Goal: Task Accomplishment & Management: Manage account settings

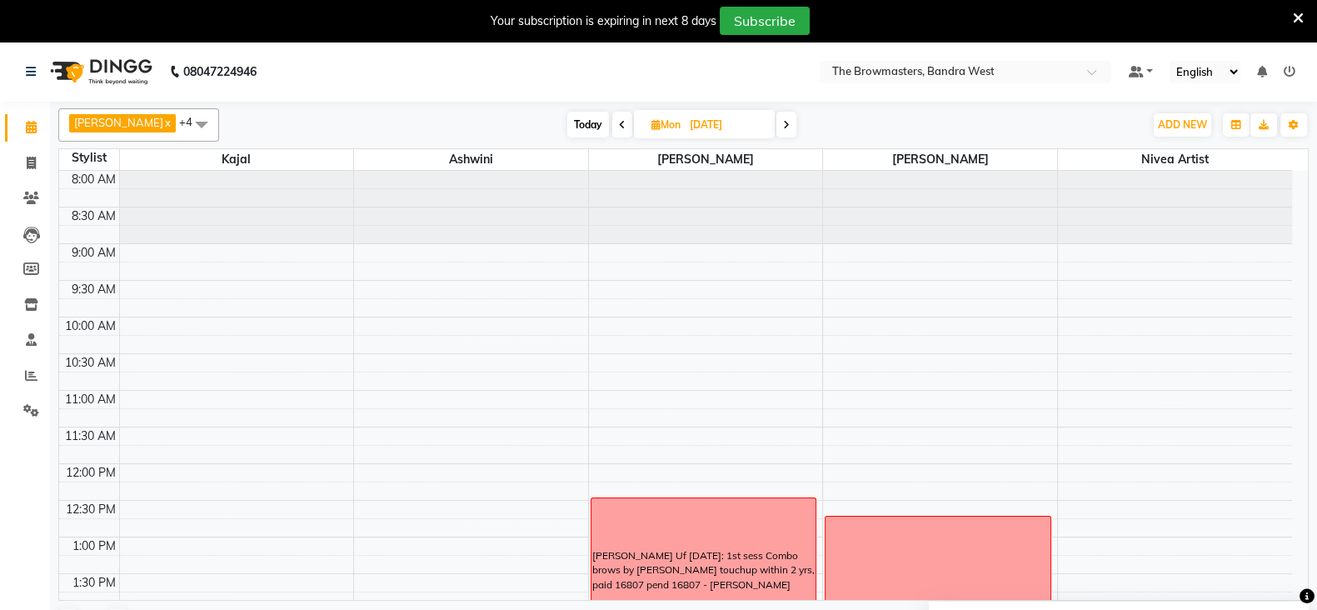
scroll to position [380, 0]
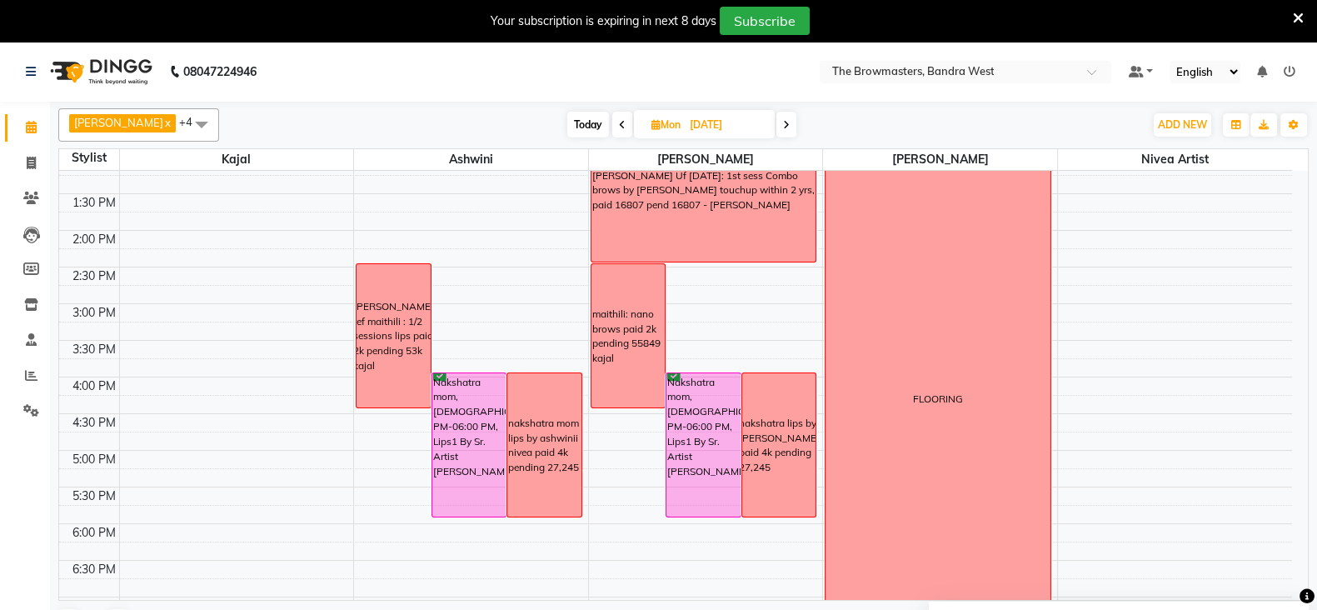
click at [787, 122] on icon at bounding box center [786, 125] width 7 height 10
type input "[DATE]"
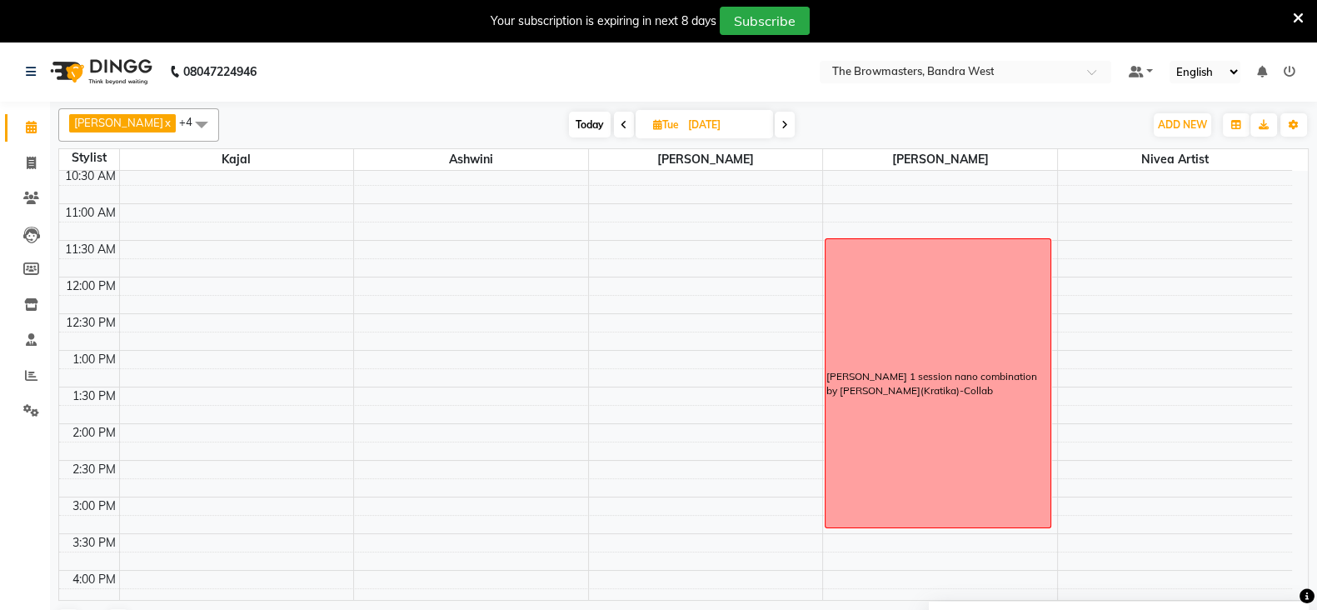
scroll to position [188, 0]
click at [657, 120] on icon at bounding box center [657, 124] width 9 height 11
select select "9"
select select "2025"
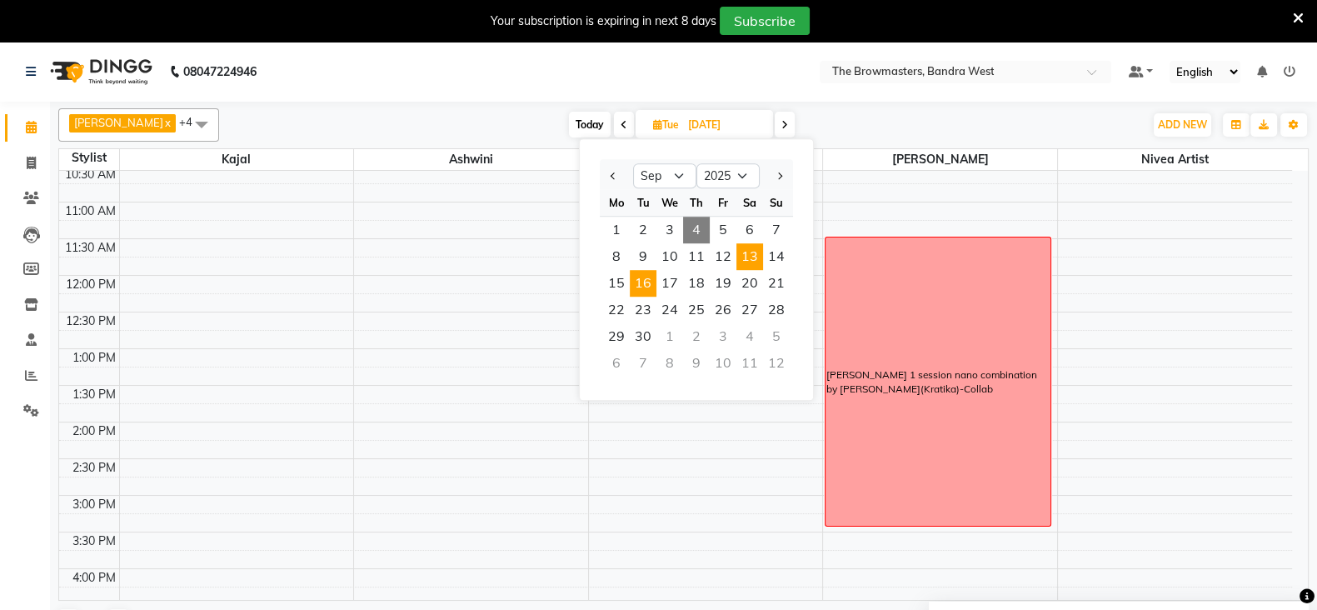
click at [741, 252] on span "13" at bounding box center [749, 256] width 27 height 27
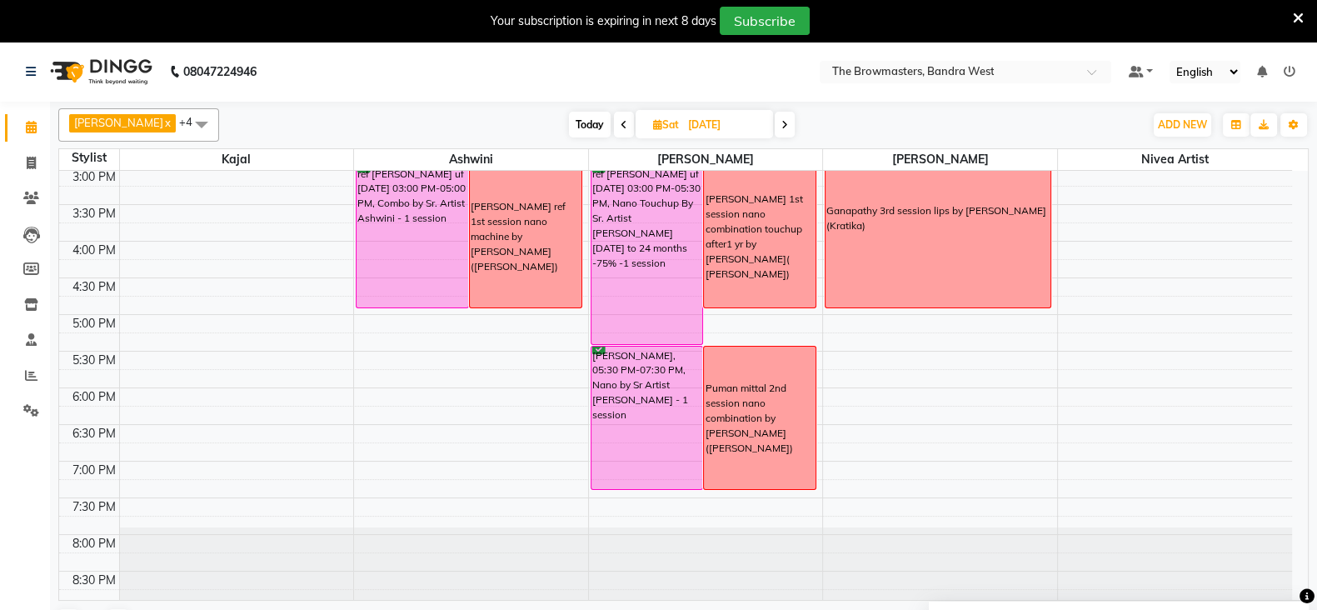
click at [787, 126] on icon at bounding box center [784, 125] width 7 height 10
type input "[DATE]"
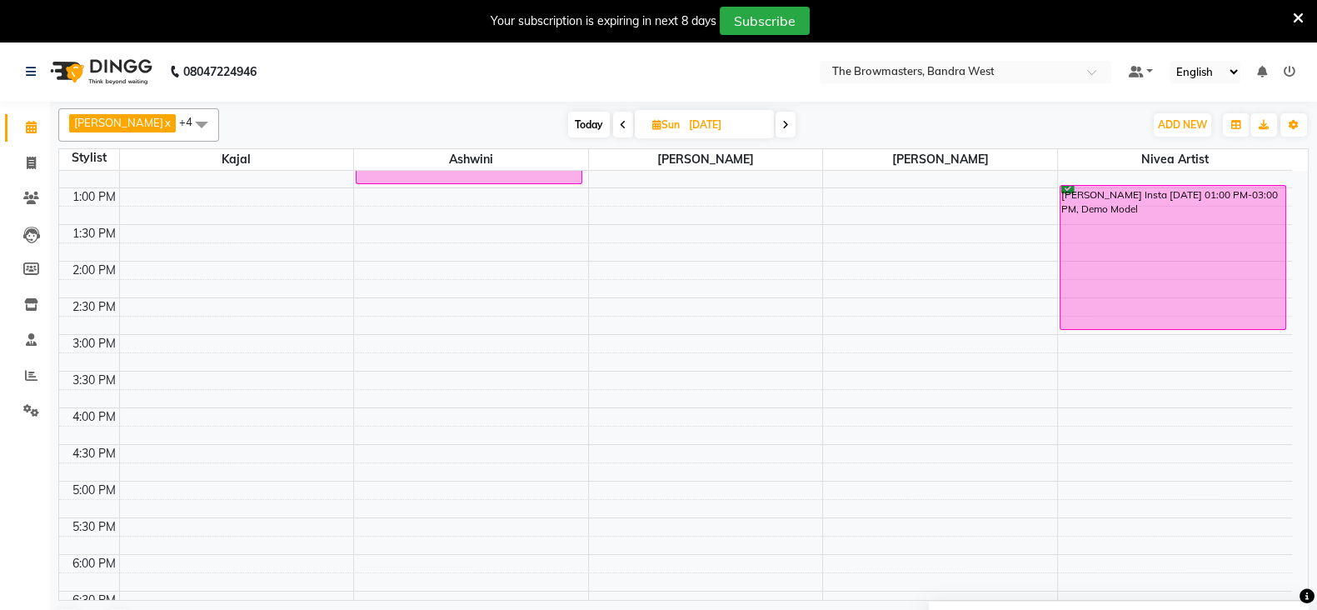
scroll to position [339, 0]
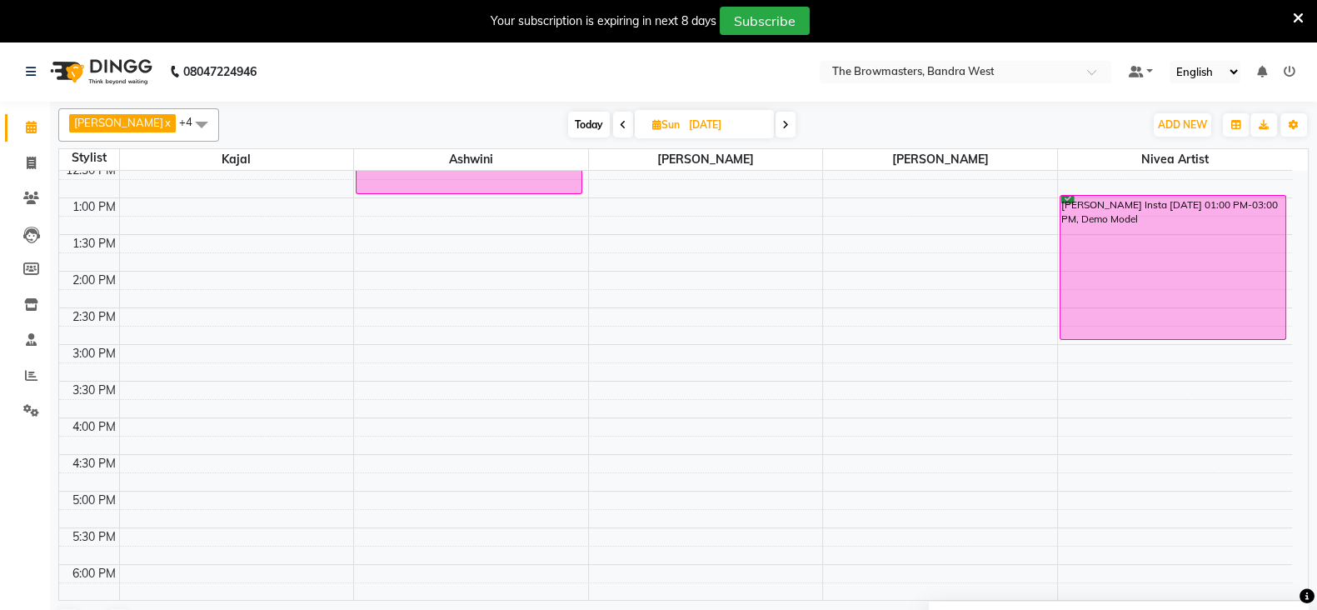
click at [658, 122] on icon at bounding box center [656, 124] width 9 height 11
select select "9"
select select "2025"
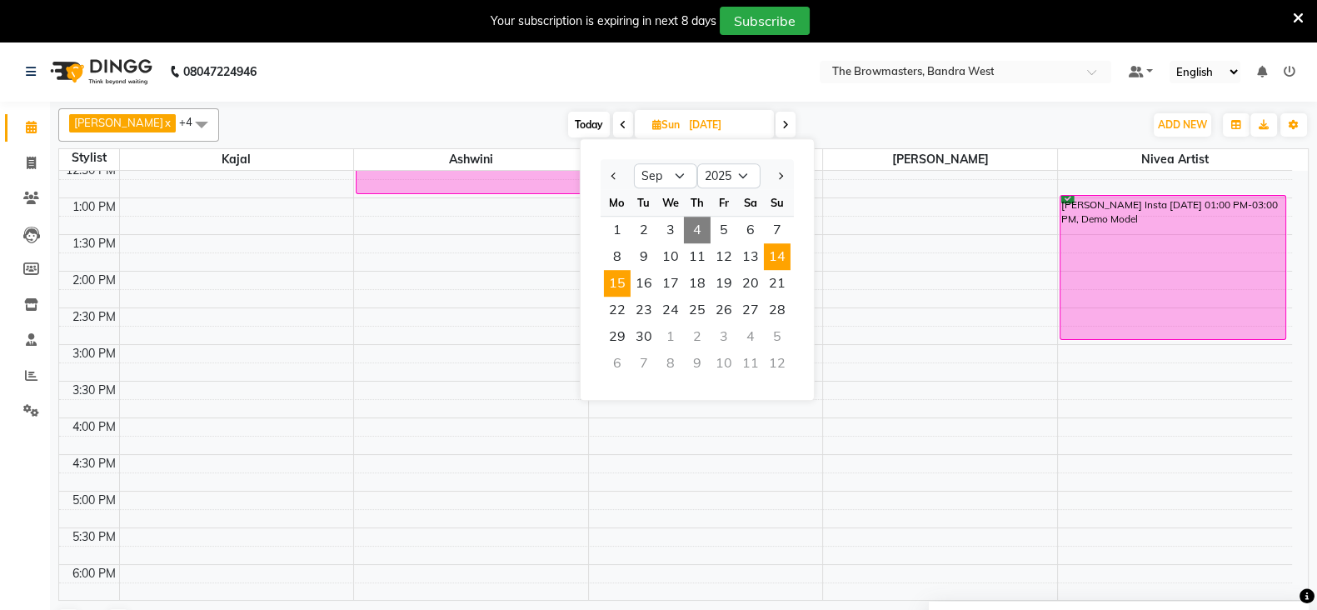
click at [620, 278] on span "15" at bounding box center [617, 283] width 27 height 27
type input "[DATE]"
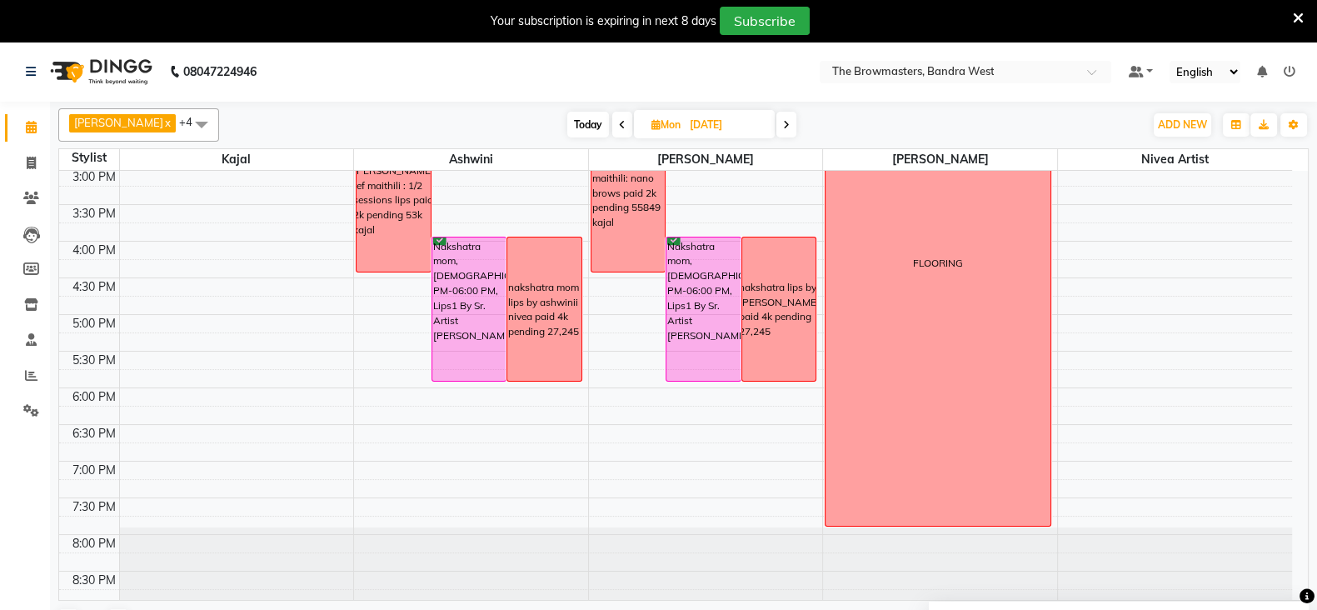
click at [656, 119] on icon at bounding box center [655, 124] width 9 height 11
select select "9"
select select "2025"
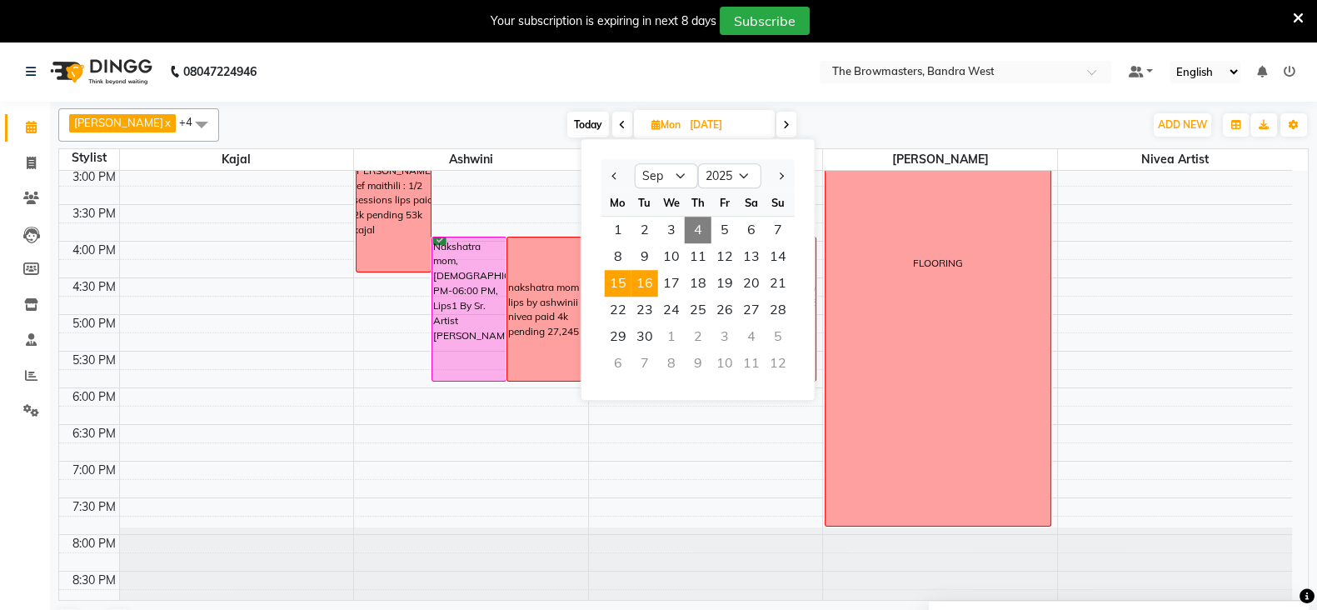
click at [646, 281] on span "16" at bounding box center [644, 283] width 27 height 27
type input "[DATE]"
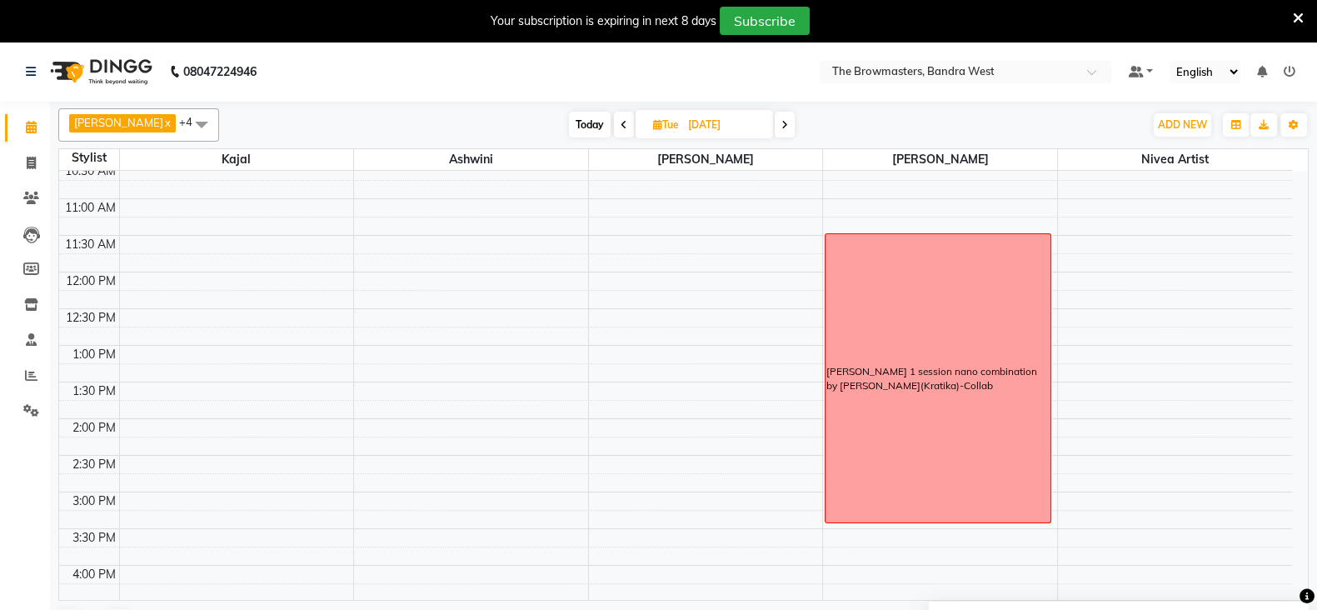
scroll to position [192, 0]
click at [1180, 122] on span "ADD NEW" at bounding box center [1182, 124] width 49 height 12
click at [654, 122] on icon at bounding box center [657, 124] width 9 height 11
select select "9"
select select "2025"
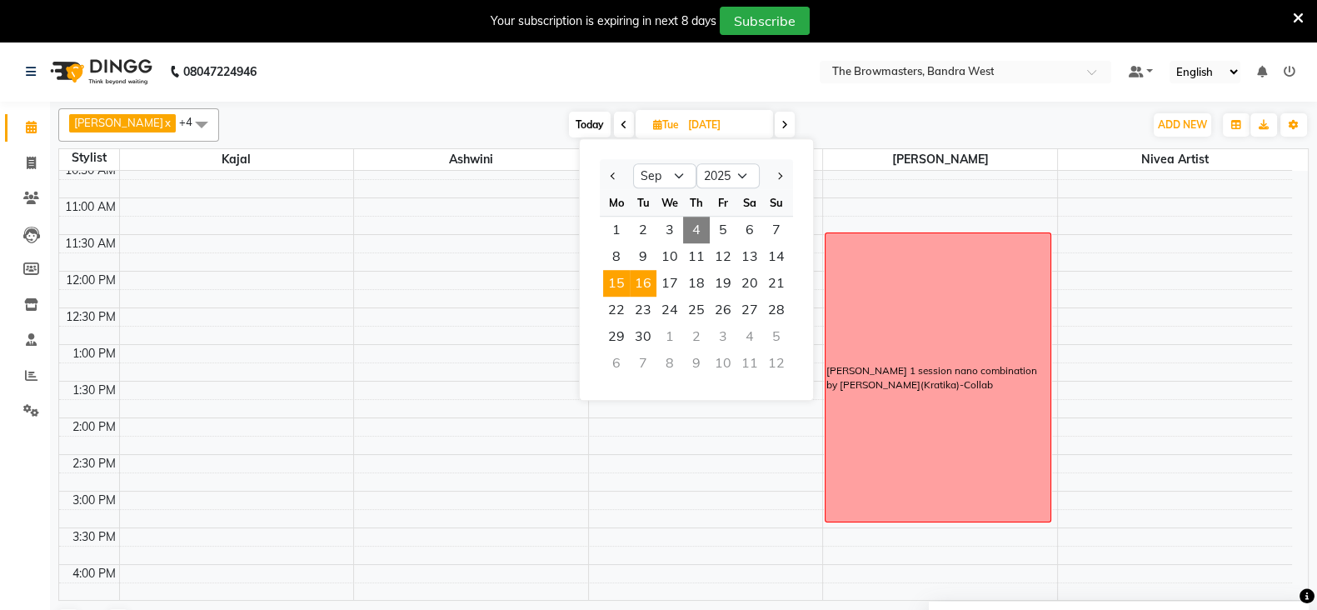
click at [616, 282] on span "15" at bounding box center [616, 283] width 27 height 27
type input "[DATE]"
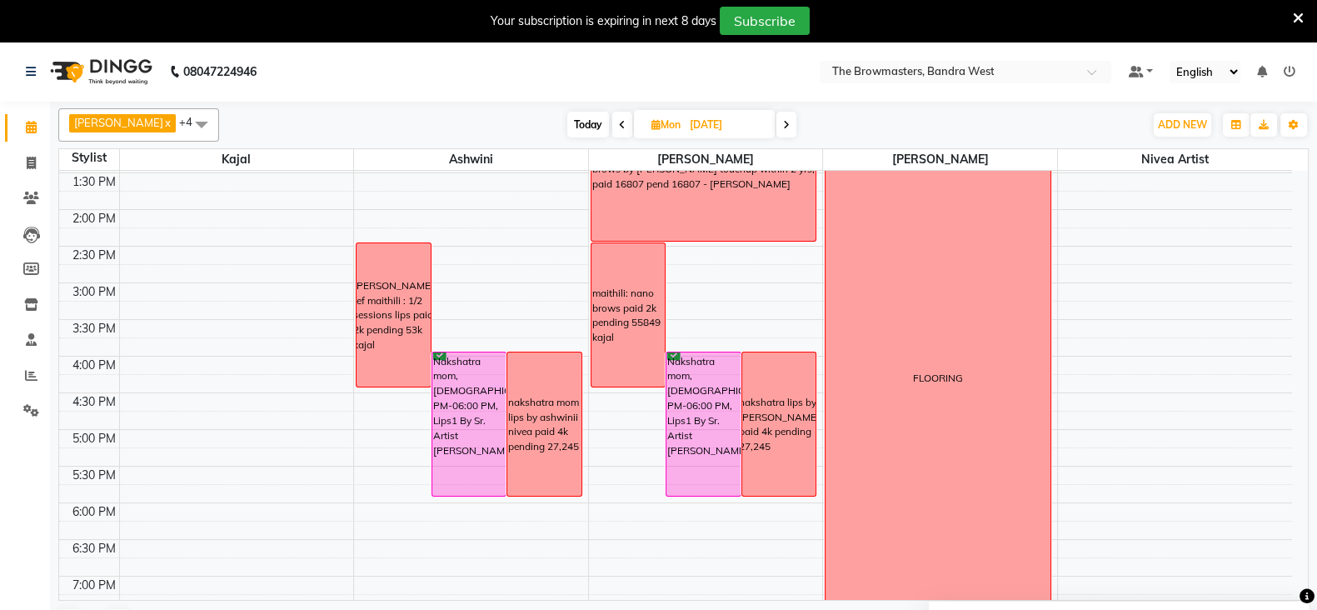
scroll to position [399, 0]
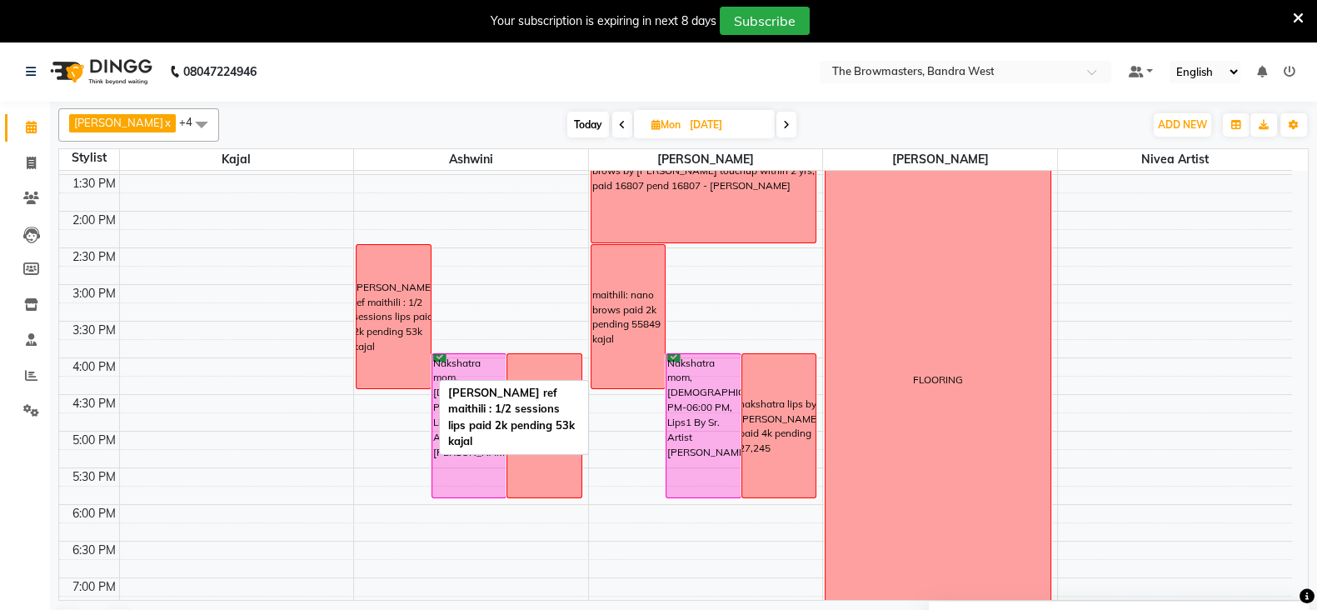
click at [408, 381] on div "[PERSON_NAME] ref maithili : 1/2 sessions lips paid 2k pending 53k kajal" at bounding box center [394, 316] width 74 height 143
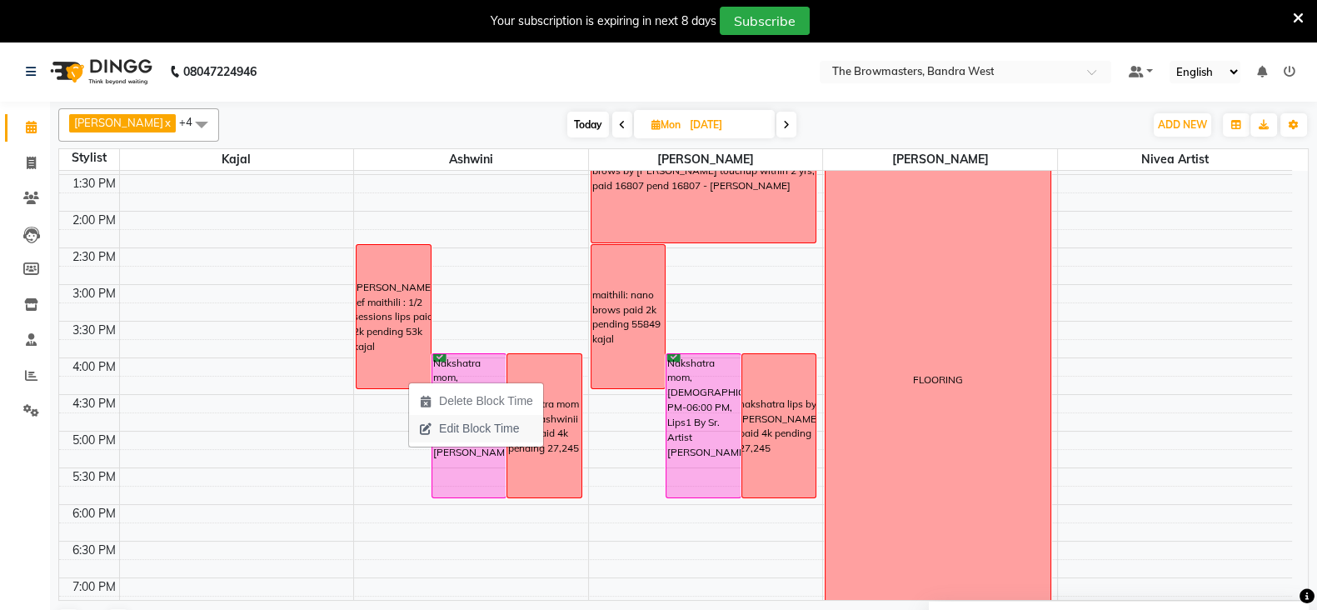
click at [476, 421] on span "Edit Block Time" at bounding box center [479, 428] width 80 height 17
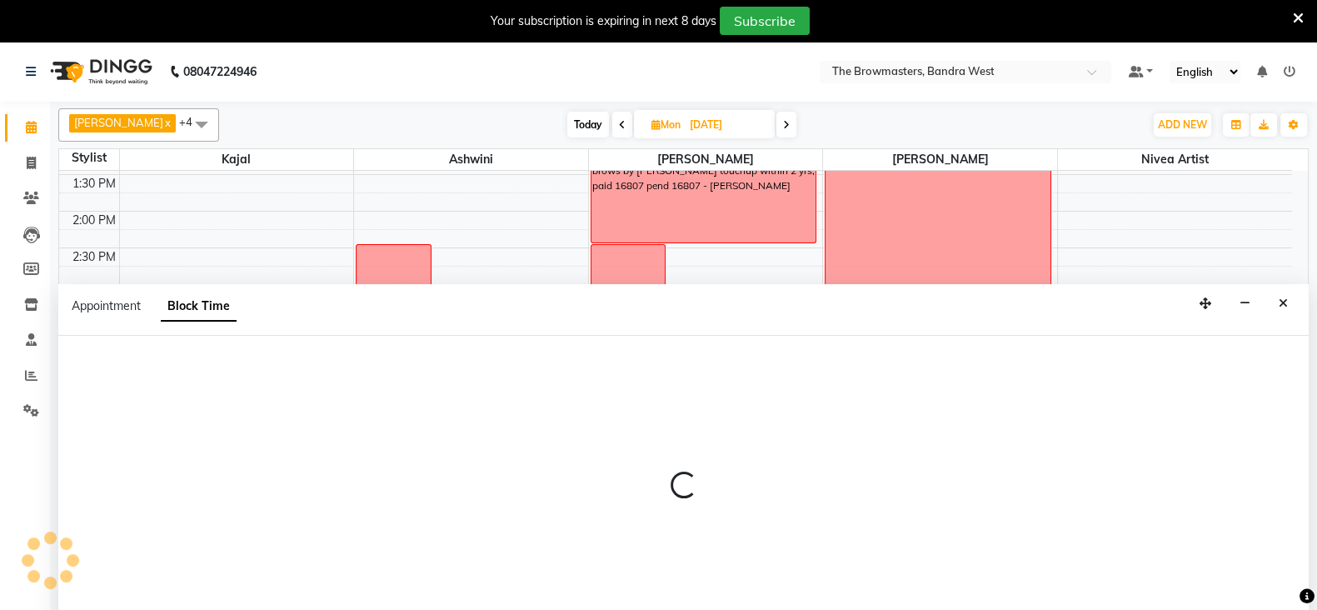
scroll to position [41, 0]
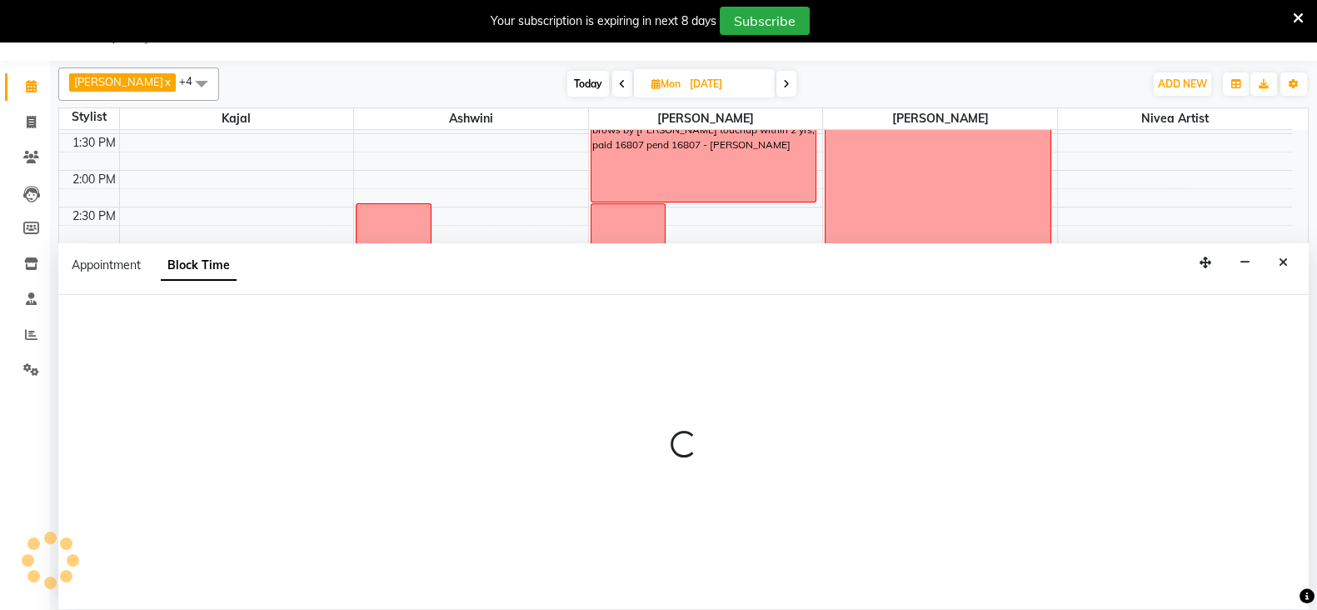
select select "64306"
select select "870"
select select "990"
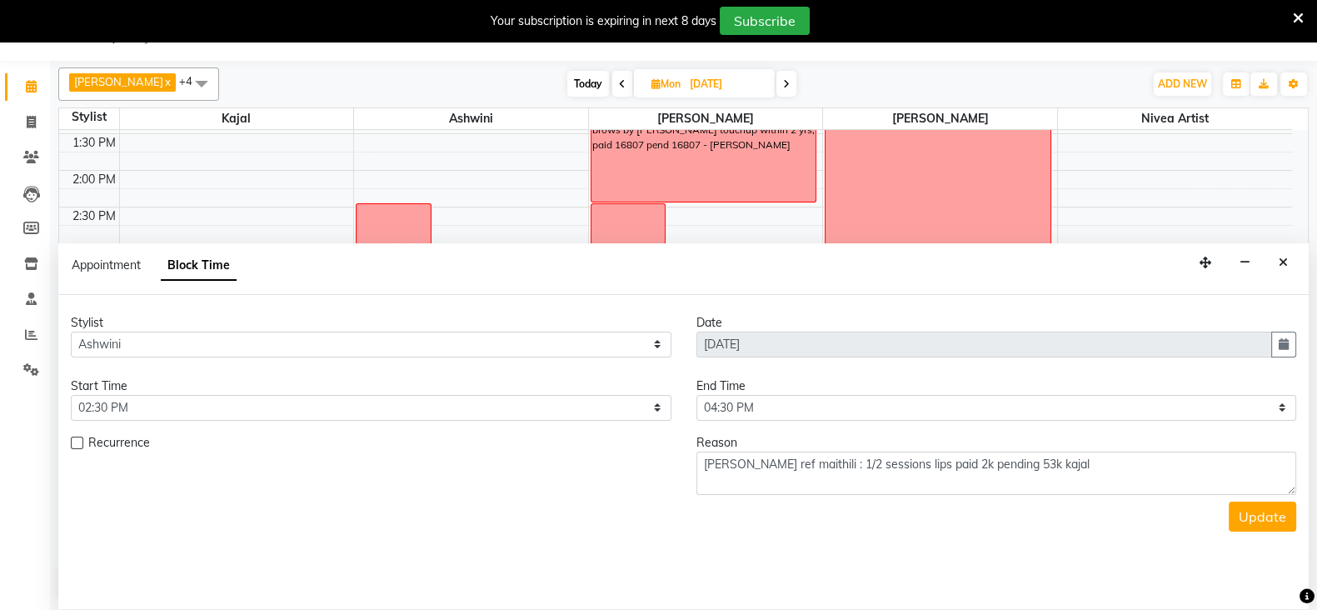
scroll to position [516, 0]
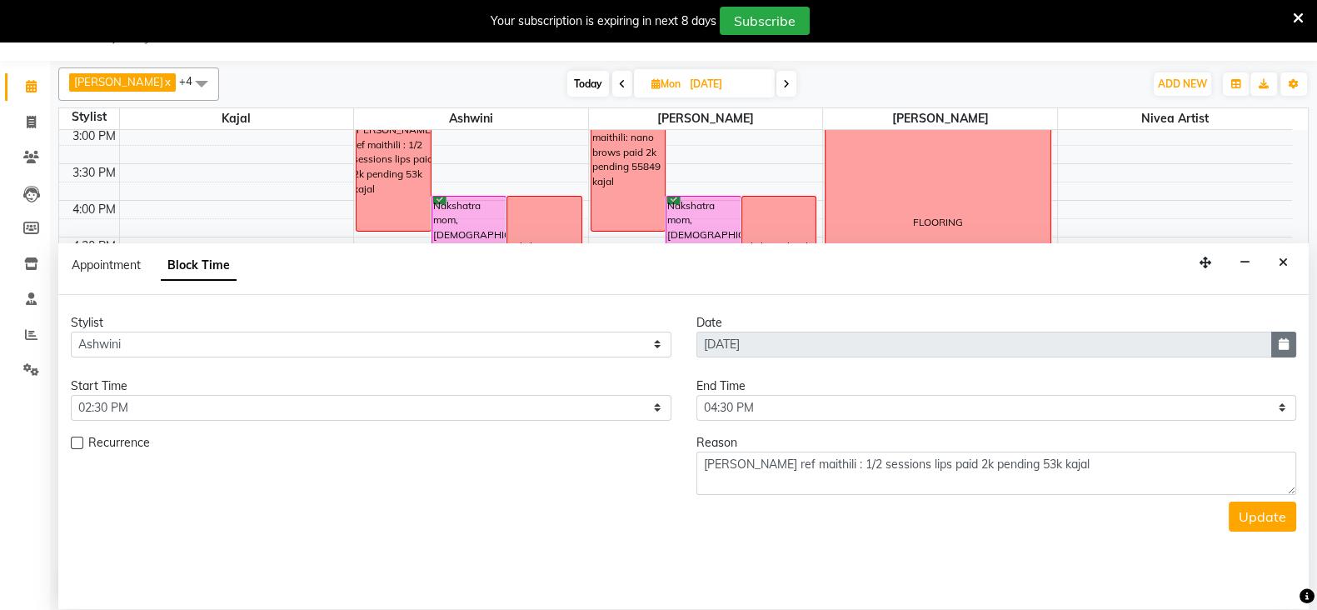
click at [1291, 342] on button "button" at bounding box center [1283, 345] width 25 height 26
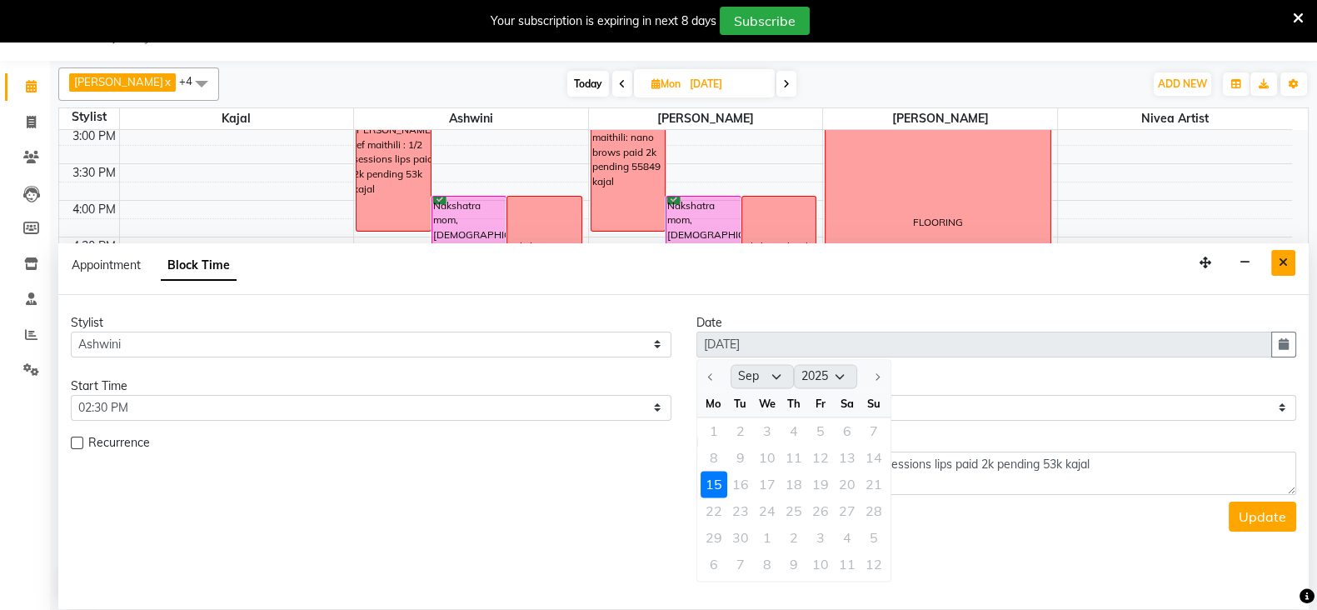
click at [1283, 265] on icon "Close" at bounding box center [1283, 263] width 9 height 12
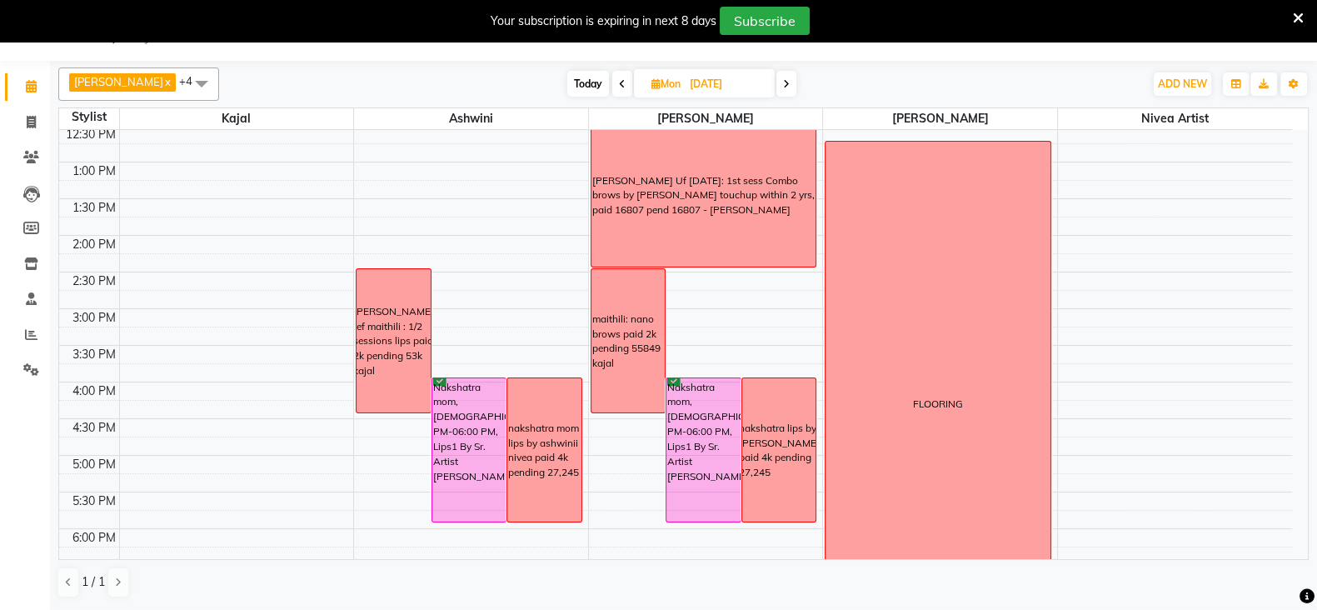
scroll to position [332, 0]
click at [1180, 81] on span "ADD NEW" at bounding box center [1182, 83] width 49 height 12
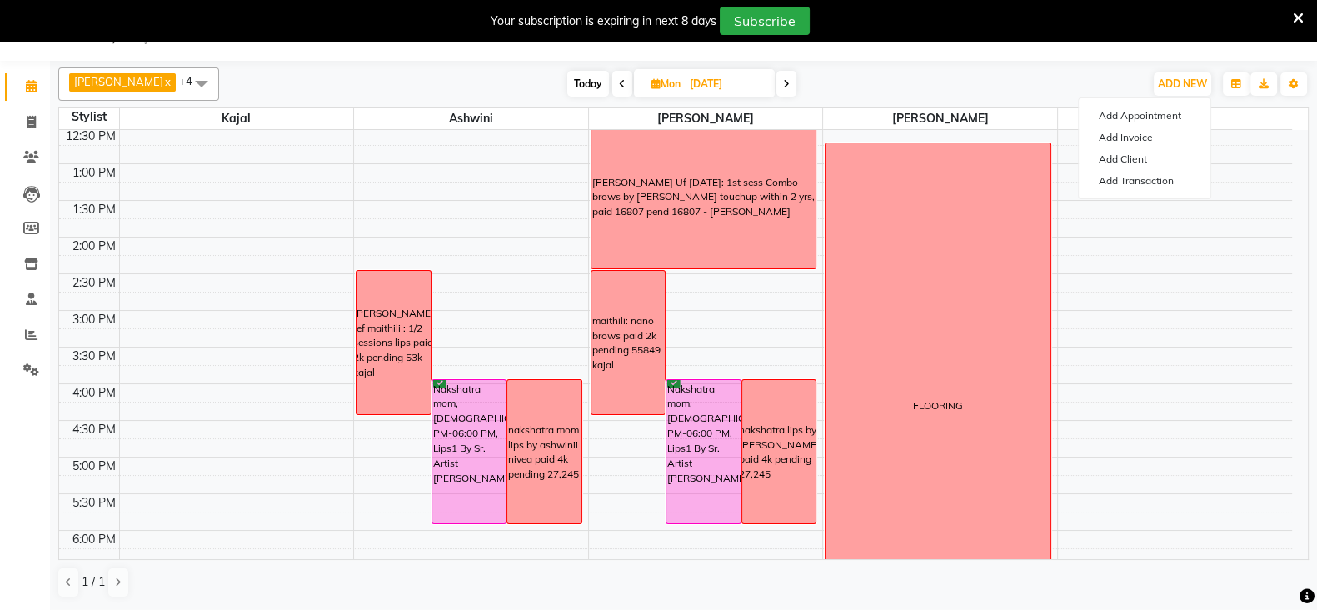
click at [790, 81] on icon at bounding box center [786, 84] width 7 height 10
type input "[DATE]"
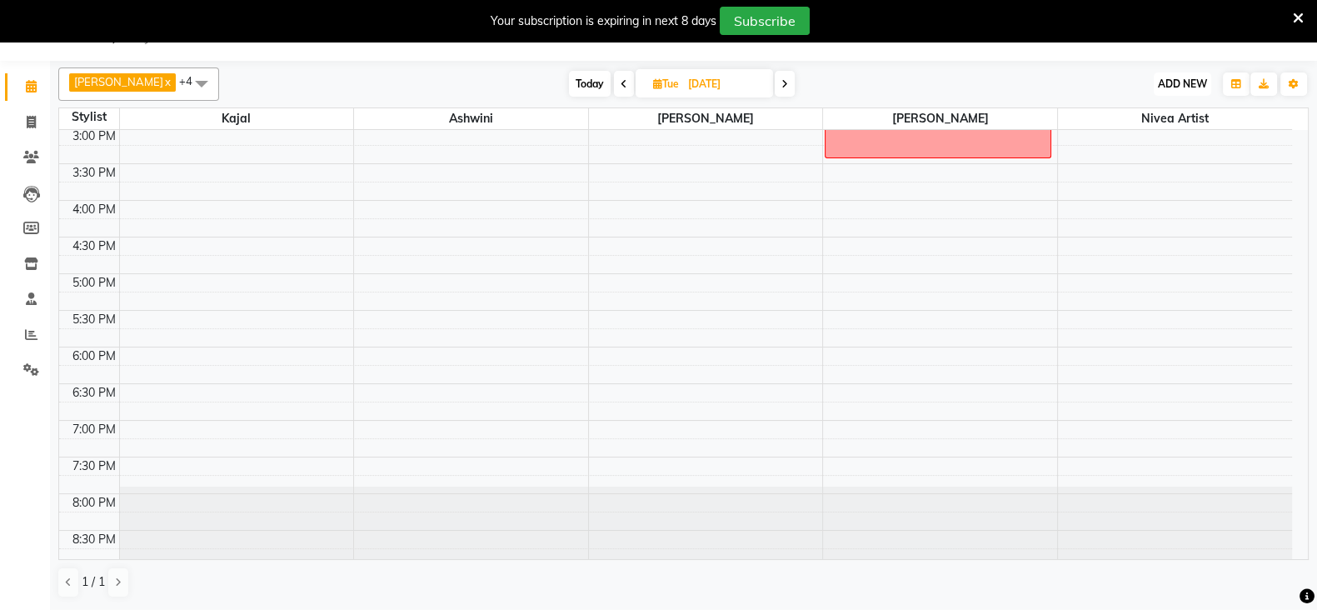
click at [1171, 89] on button "ADD NEW Toggle Dropdown" at bounding box center [1182, 83] width 57 height 23
click at [1140, 115] on button "Add Appointment" at bounding box center [1145, 116] width 132 height 22
select select "tentative"
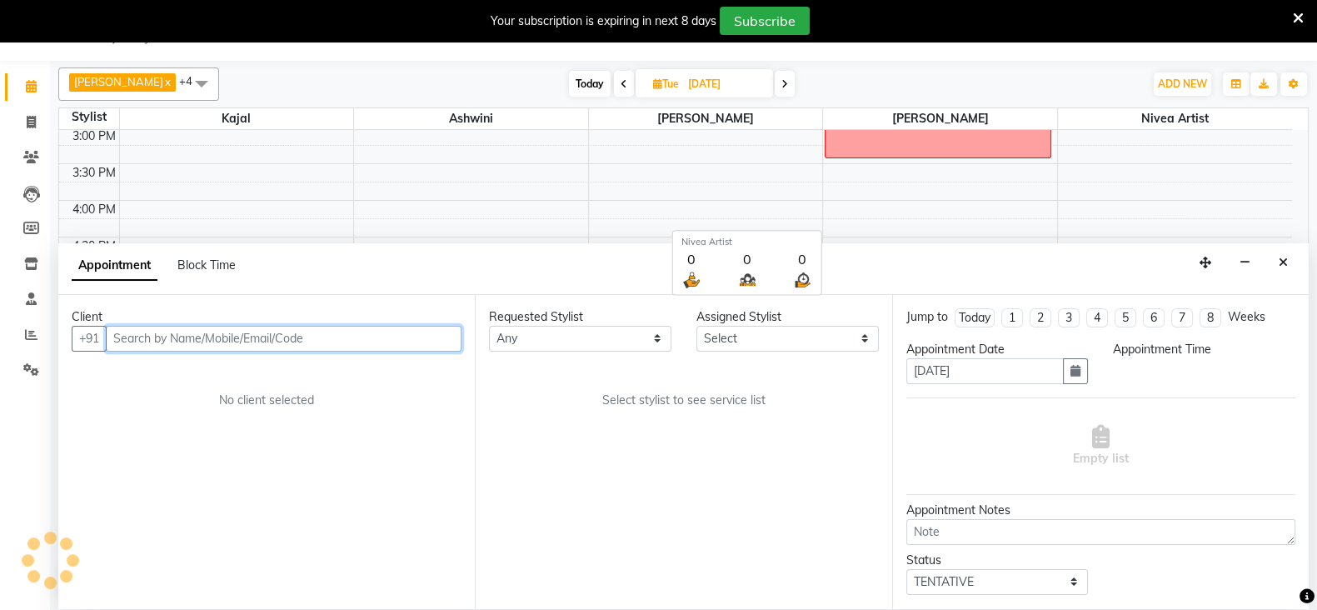
select select "540"
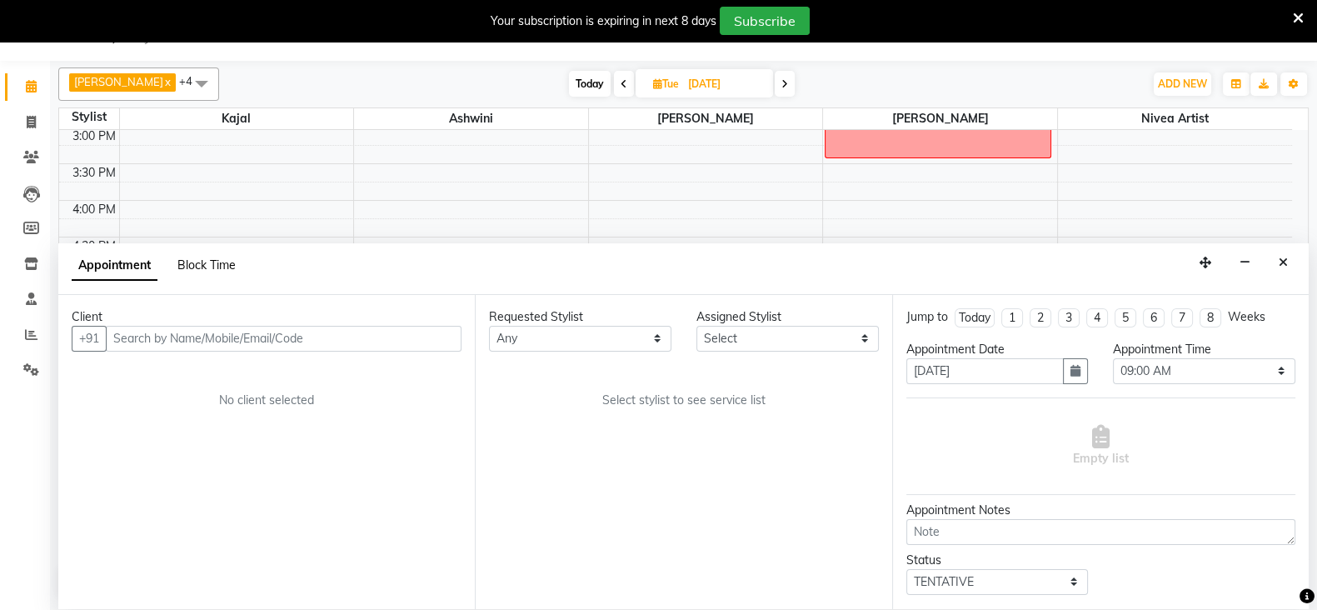
click at [207, 257] on span "Block Time" at bounding box center [206, 264] width 58 height 15
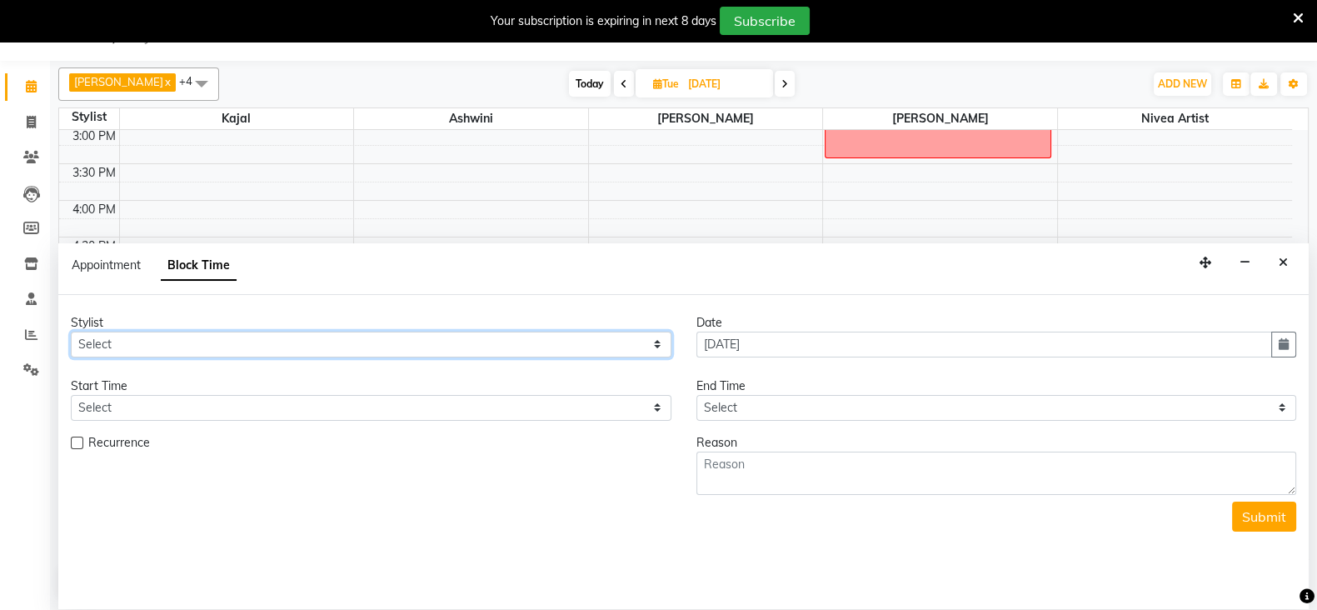
click at [140, 335] on select "Select Ashmeey Singghai Ashwini [PERSON_NAME] Jyoti Kajal [PERSON_NAME] [PERSON…" at bounding box center [371, 345] width 601 height 26
select select "64306"
click at [71, 332] on select "Select Ashmeey Singghai Ashwini [PERSON_NAME] Jyoti Kajal [PERSON_NAME] [PERSON…" at bounding box center [371, 345] width 601 height 26
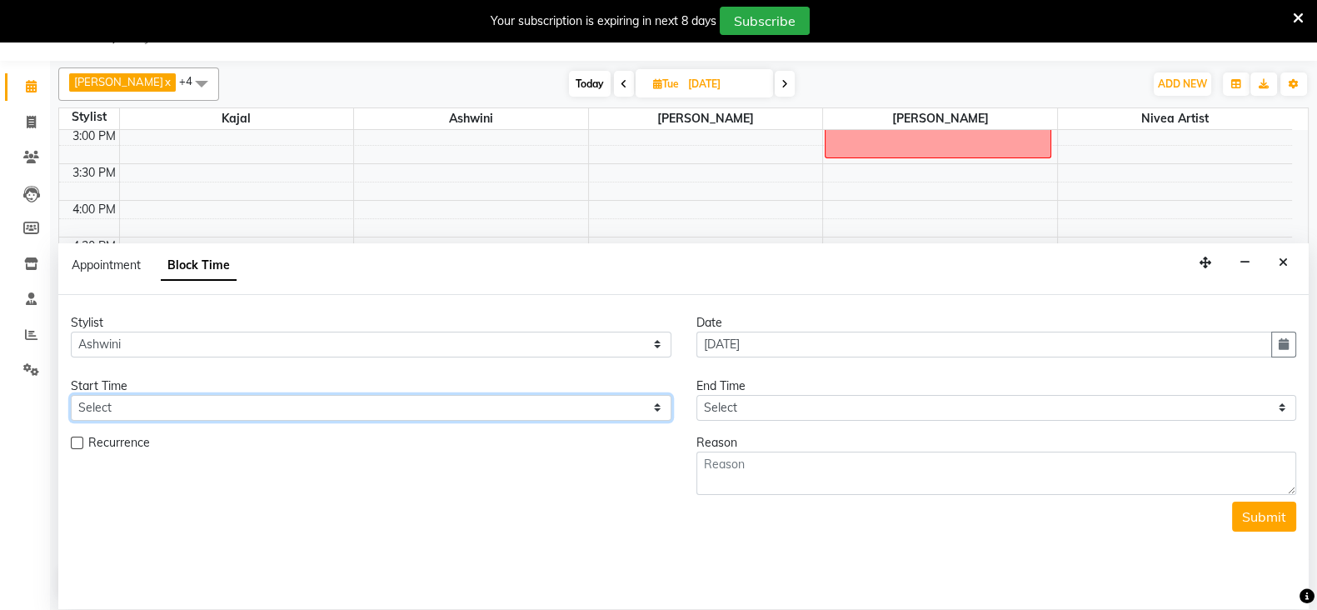
click at [96, 398] on select "Select 09:00 AM 09:15 AM 09:30 AM 09:45 AM 10:00 AM 10:15 AM 10:30 AM 10:45 AM …" at bounding box center [371, 408] width 601 height 26
select select "870"
click at [71, 395] on select "Select 09:00 AM 09:15 AM 09:30 AM 09:45 AM 10:00 AM 10:15 AM 10:30 AM 10:45 AM …" at bounding box center [371, 408] width 601 height 26
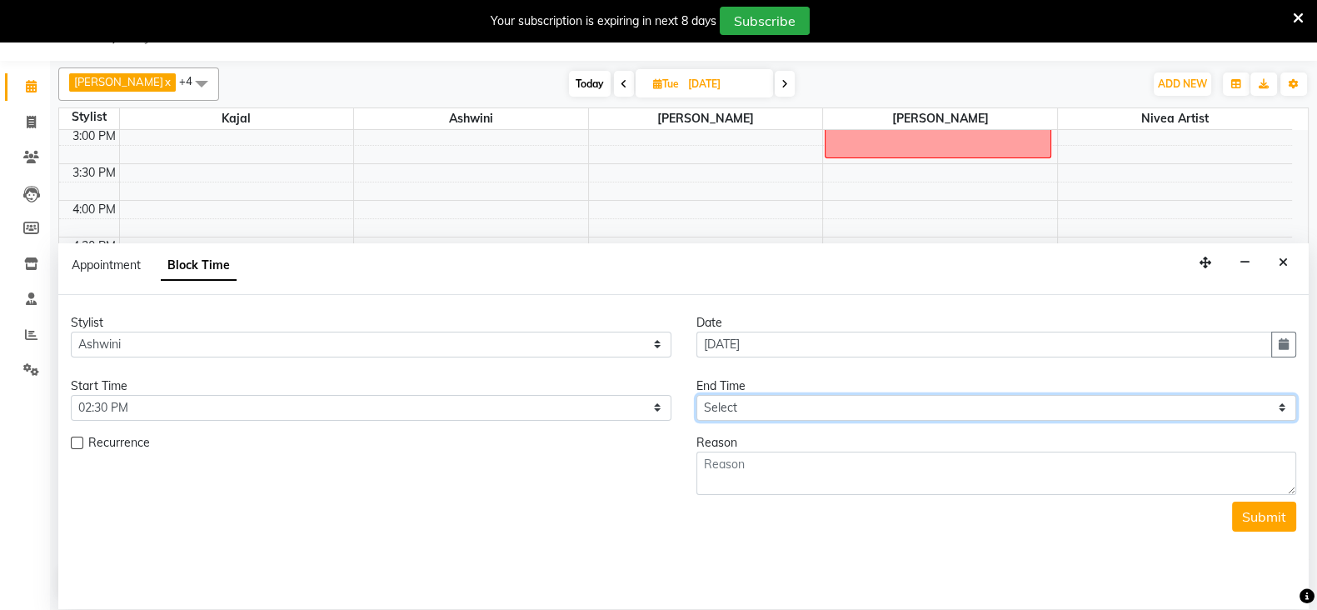
click at [761, 407] on select "Select 09:00 AM 09:15 AM 09:30 AM 09:45 AM 10:00 AM 10:15 AM 10:30 AM 10:45 AM …" at bounding box center [996, 408] width 601 height 26
select select "990"
click at [696, 395] on select "Select 09:00 AM 09:15 AM 09:30 AM 09:45 AM 10:00 AM 10:15 AM 10:30 AM 10:45 AM …" at bounding box center [996, 408] width 601 height 26
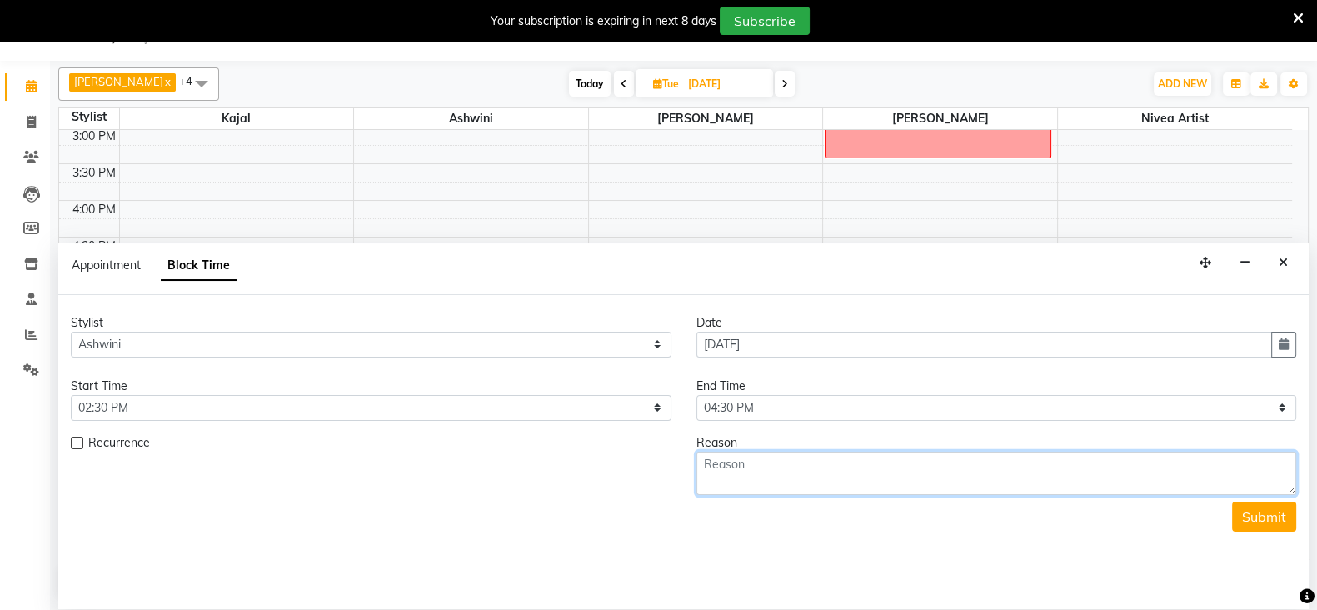
click at [729, 465] on textarea at bounding box center [996, 473] width 601 height 43
type textarea "m"
type textarea "[PERSON_NAME] ref maithili: 1/2 sessions lips paid 2k pending 53k kajal"
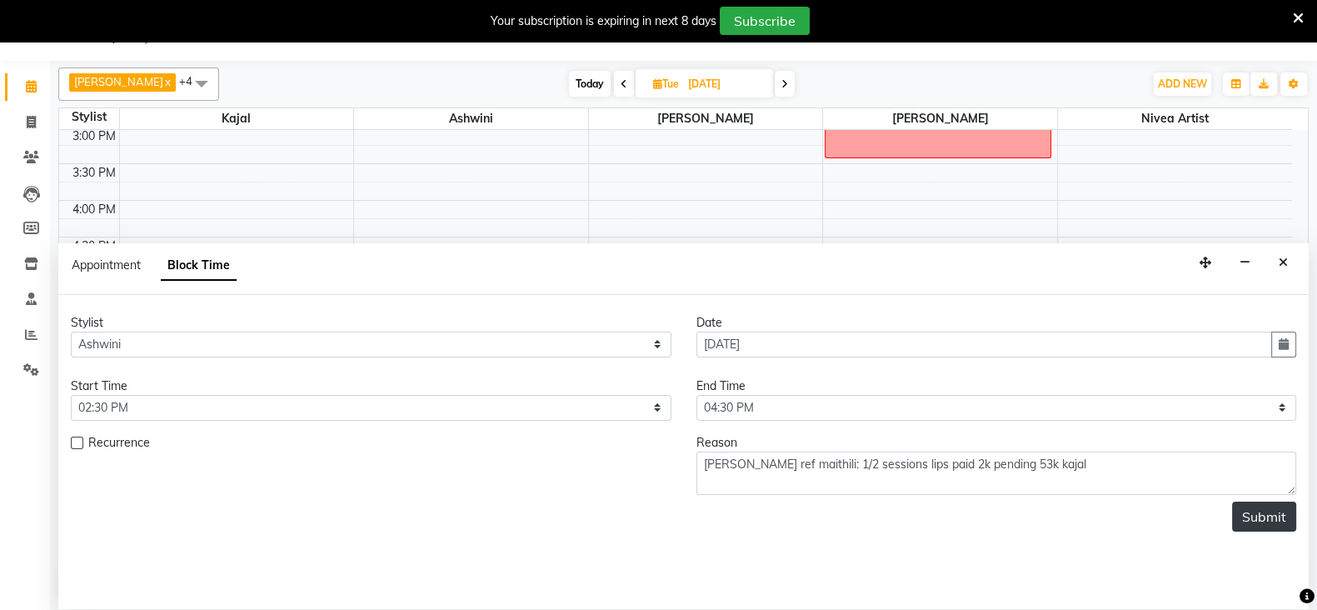
click at [1262, 522] on button "Submit" at bounding box center [1264, 516] width 64 height 30
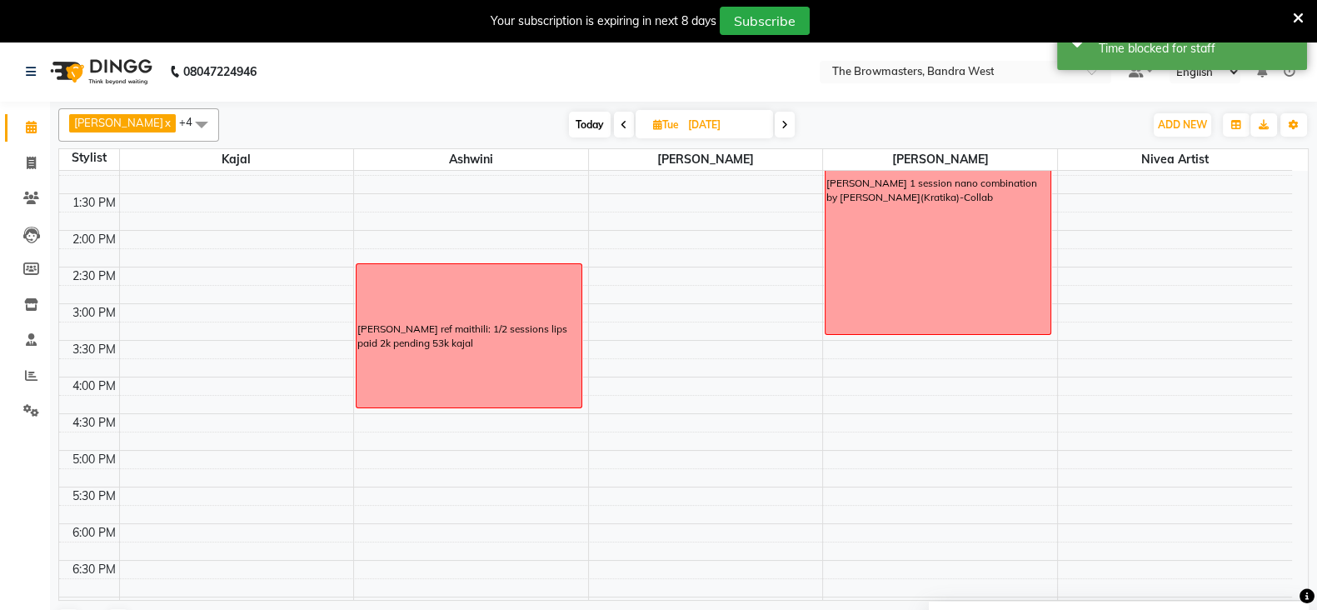
scroll to position [379, 0]
click at [1193, 125] on span "ADD NEW" at bounding box center [1182, 124] width 49 height 12
click at [1158, 147] on button "Add Appointment" at bounding box center [1145, 157] width 132 height 22
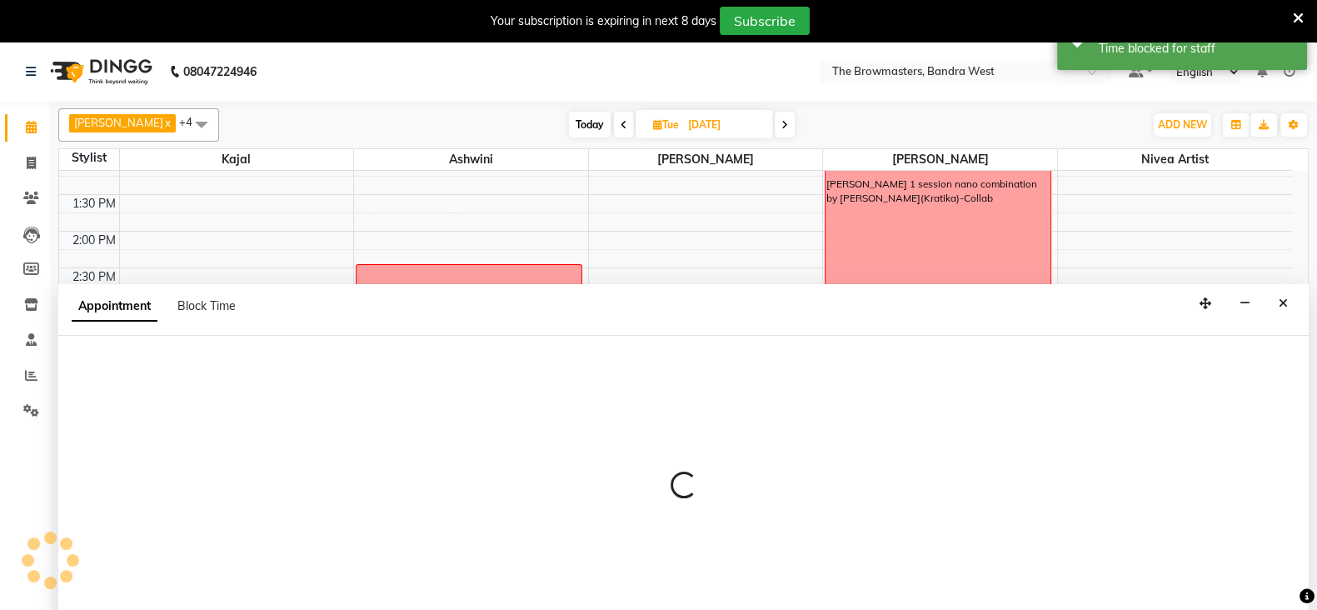
scroll to position [41, 0]
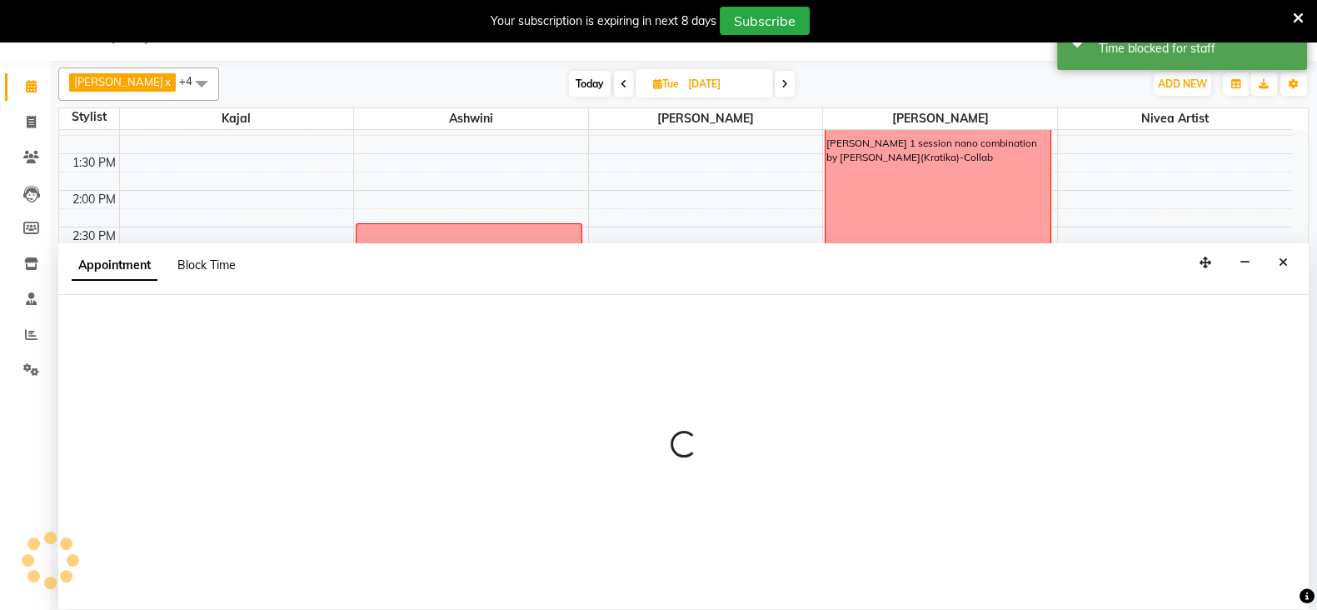
select select "tentative"
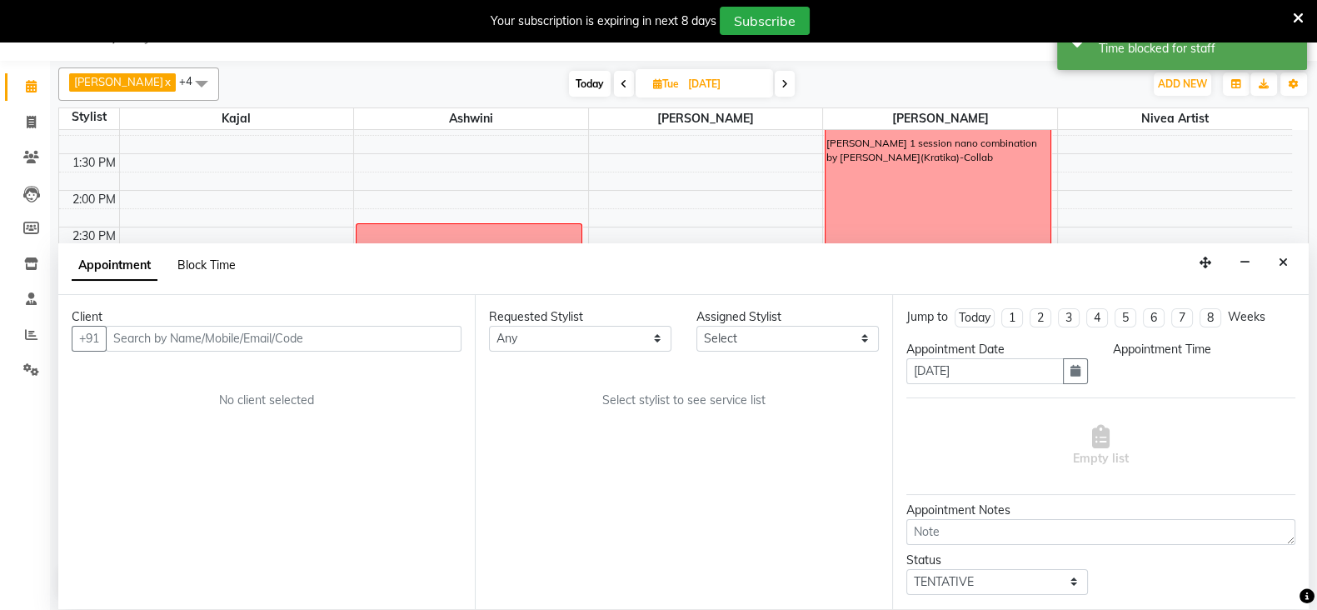
select select "540"
click at [204, 257] on span "Block Time" at bounding box center [206, 264] width 58 height 15
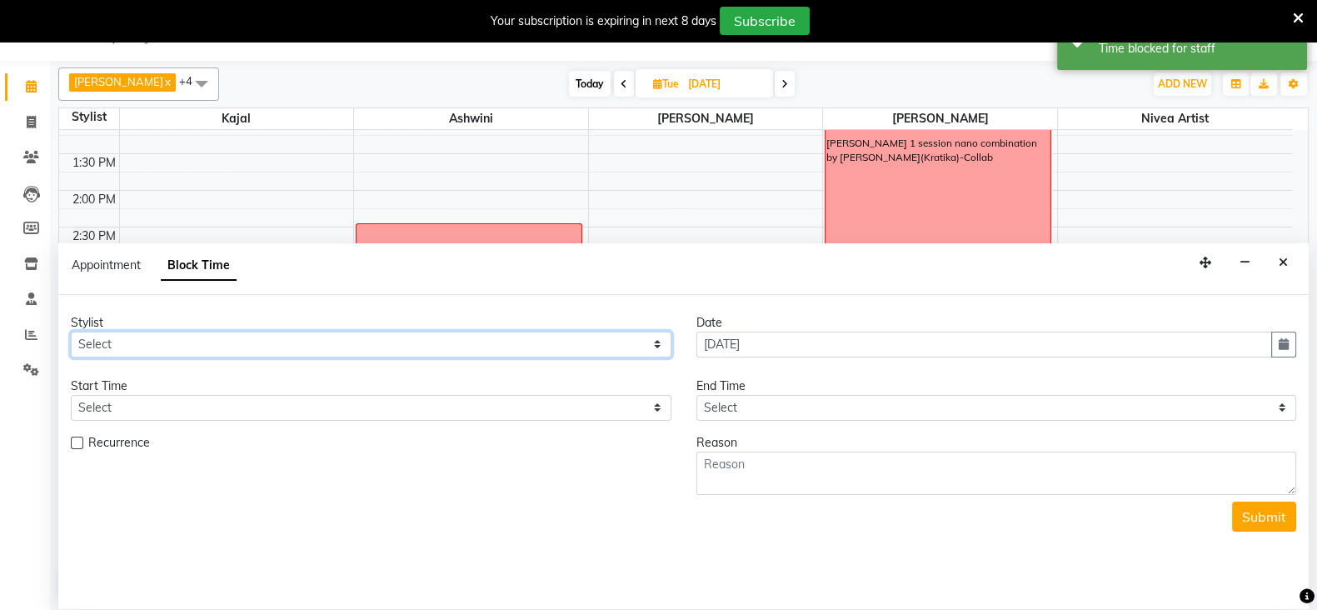
click at [117, 349] on select "Select Ashmeey Singghai Ashwini [PERSON_NAME] Jyoti Kajal [PERSON_NAME] [PERSON…" at bounding box center [371, 345] width 601 height 26
select select "64307"
click at [71, 332] on select "Select Ashmeey Singghai Ashwini [PERSON_NAME] Jyoti Kajal [PERSON_NAME] [PERSON…" at bounding box center [371, 345] width 601 height 26
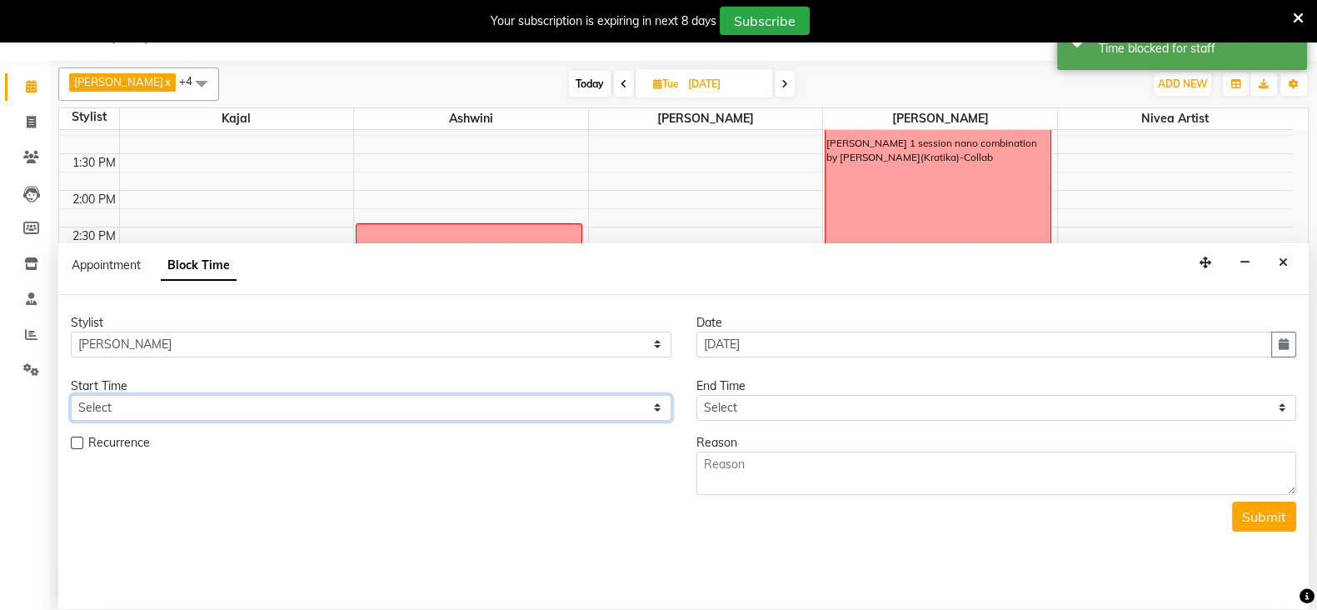
click at [102, 408] on select "Select" at bounding box center [371, 408] width 601 height 26
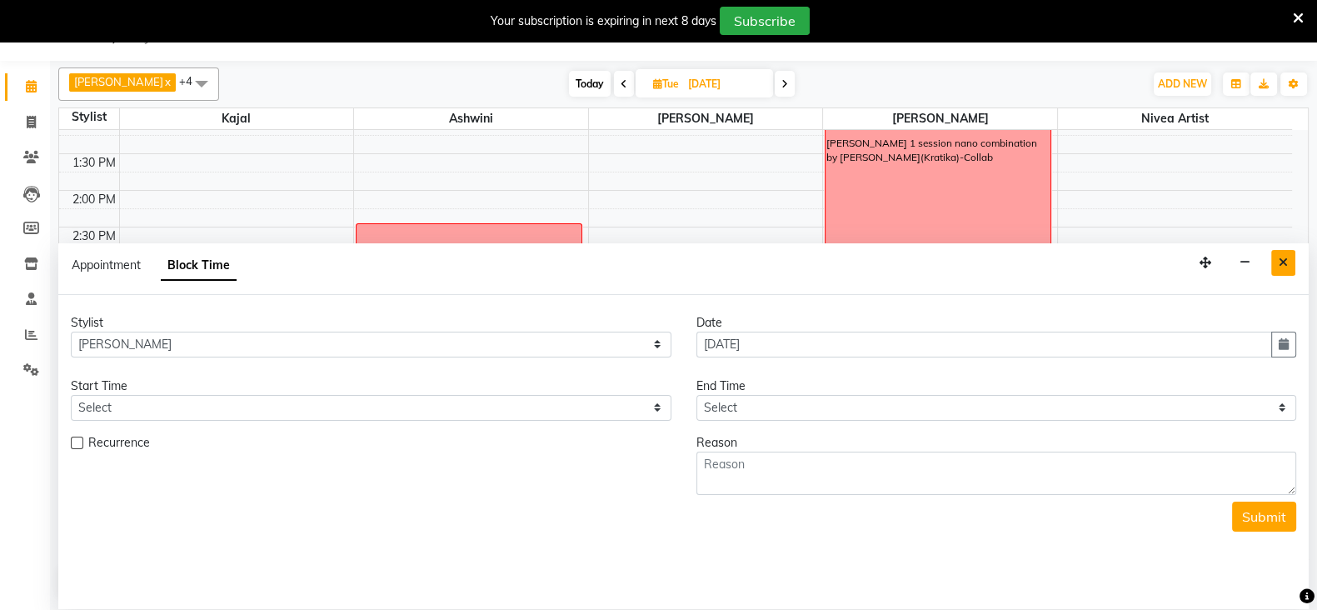
click at [1289, 260] on button "Close" at bounding box center [1283, 263] width 24 height 26
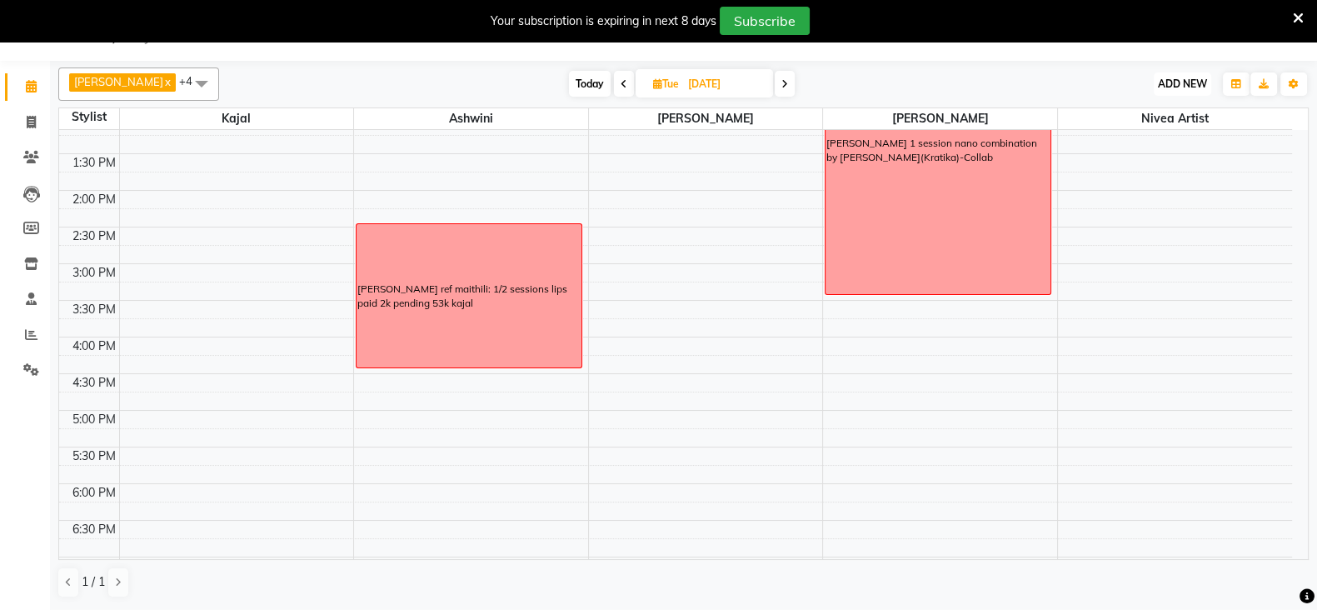
click at [1200, 81] on span "ADD NEW" at bounding box center [1182, 83] width 49 height 12
click at [1163, 113] on button "Add Appointment" at bounding box center [1145, 116] width 132 height 22
select select "tentative"
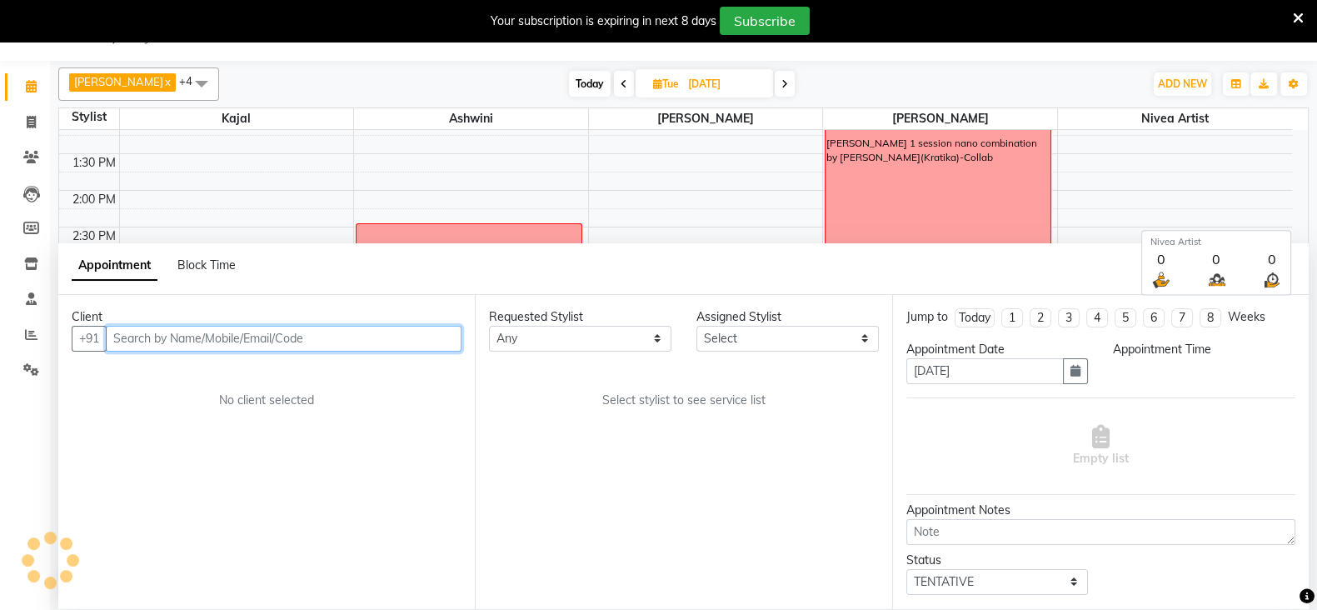
select select "540"
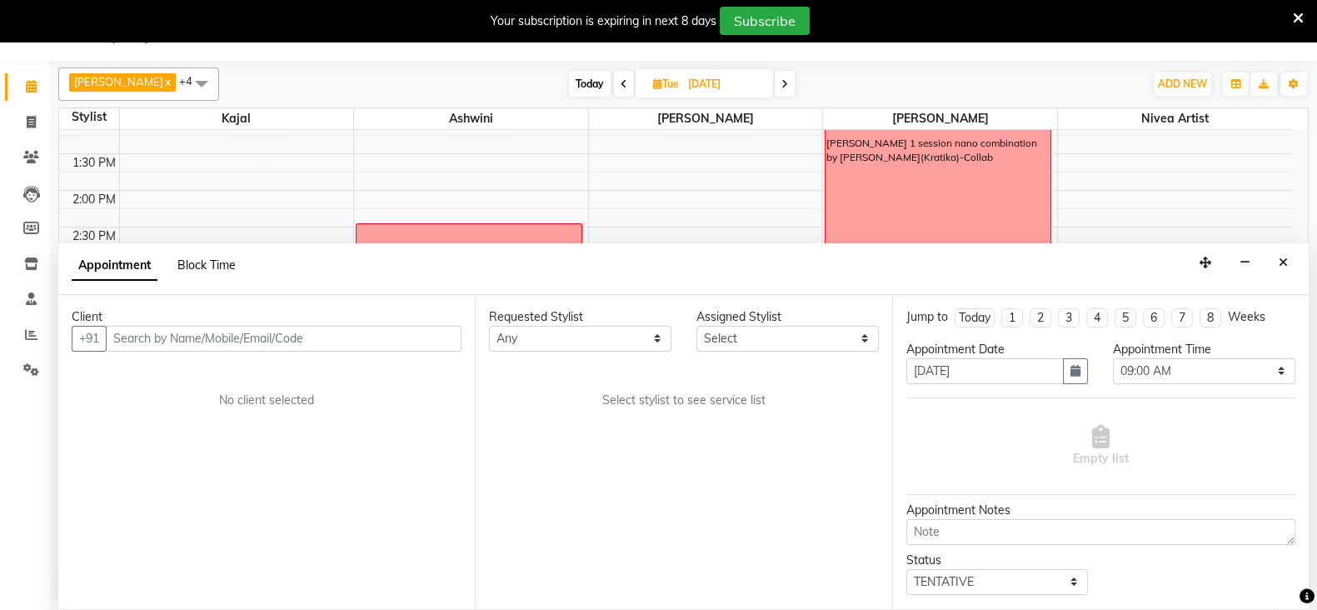
click at [222, 268] on span "Block Time" at bounding box center [206, 264] width 58 height 15
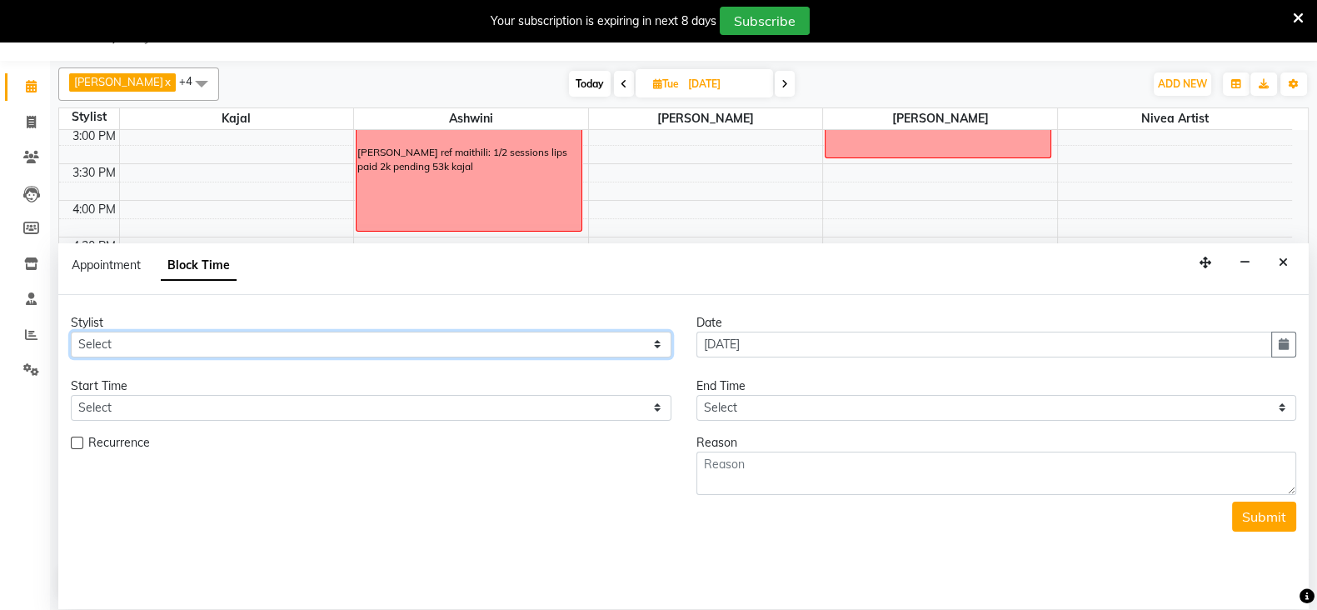
click at [104, 343] on select "Select Ashmeey Singghai Ashwini [PERSON_NAME] Jyoti Kajal [PERSON_NAME] [PERSON…" at bounding box center [371, 345] width 601 height 26
select select "64307"
click at [71, 332] on select "Select Ashmeey Singghai Ashwini [PERSON_NAME] Jyoti Kajal [PERSON_NAME] [PERSON…" at bounding box center [371, 345] width 601 height 26
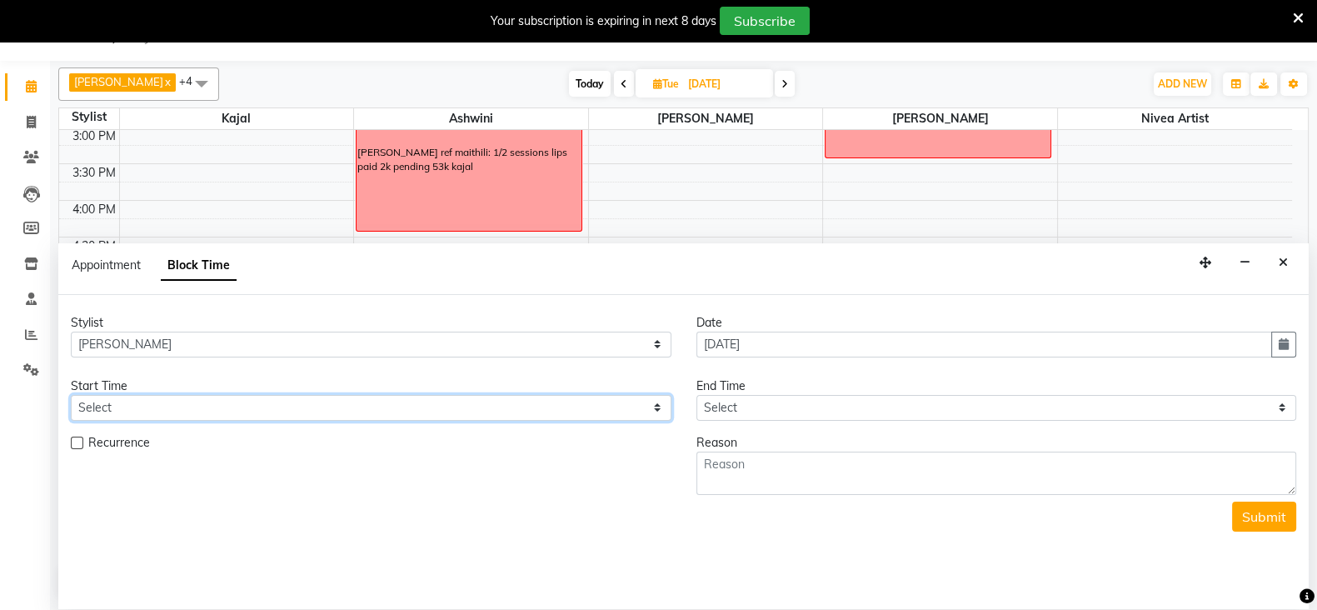
click at [136, 412] on select "Select 09:00 AM 09:15 AM 09:30 AM 09:45 AM 10:00 AM 10:15 AM 10:30 AM 10:45 AM …" at bounding box center [371, 408] width 601 height 26
select select "870"
click at [71, 395] on select "Select 09:00 AM 09:15 AM 09:30 AM 09:45 AM 10:00 AM 10:15 AM 10:30 AM 10:45 AM …" at bounding box center [371, 408] width 601 height 26
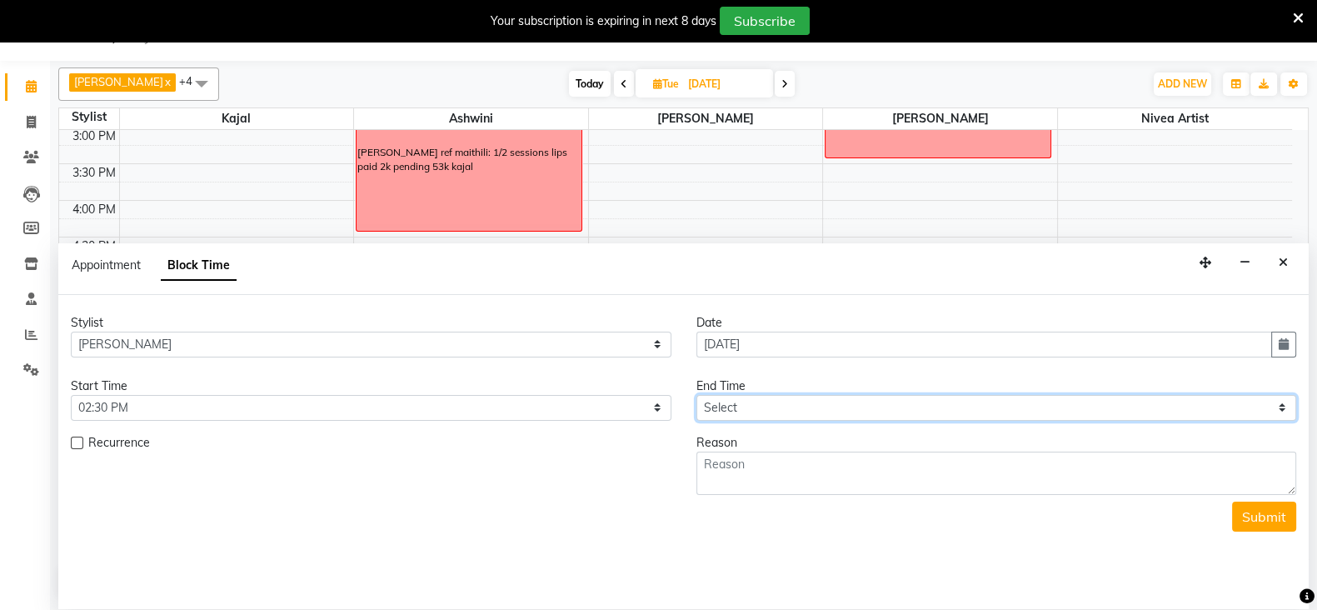
click at [751, 402] on select "Select 09:00 AM 09:15 AM 09:30 AM 09:45 AM 10:00 AM 10:15 AM 10:30 AM 10:45 AM …" at bounding box center [996, 408] width 601 height 26
click at [696, 395] on select "Select 09:00 AM 09:15 AM 09:30 AM 09:45 AM 10:00 AM 10:15 AM 10:30 AM 10:45 AM …" at bounding box center [996, 408] width 601 height 26
click at [737, 407] on select "Select 09:00 AM 09:15 AM 09:30 AM 09:45 AM 10:00 AM 10:15 AM 10:30 AM 10:45 AM …" at bounding box center [996, 408] width 601 height 26
select select "990"
click at [696, 395] on select "Select 09:00 AM 09:15 AM 09:30 AM 09:45 AM 10:00 AM 10:15 AM 10:30 AM 10:45 AM …" at bounding box center [996, 408] width 601 height 26
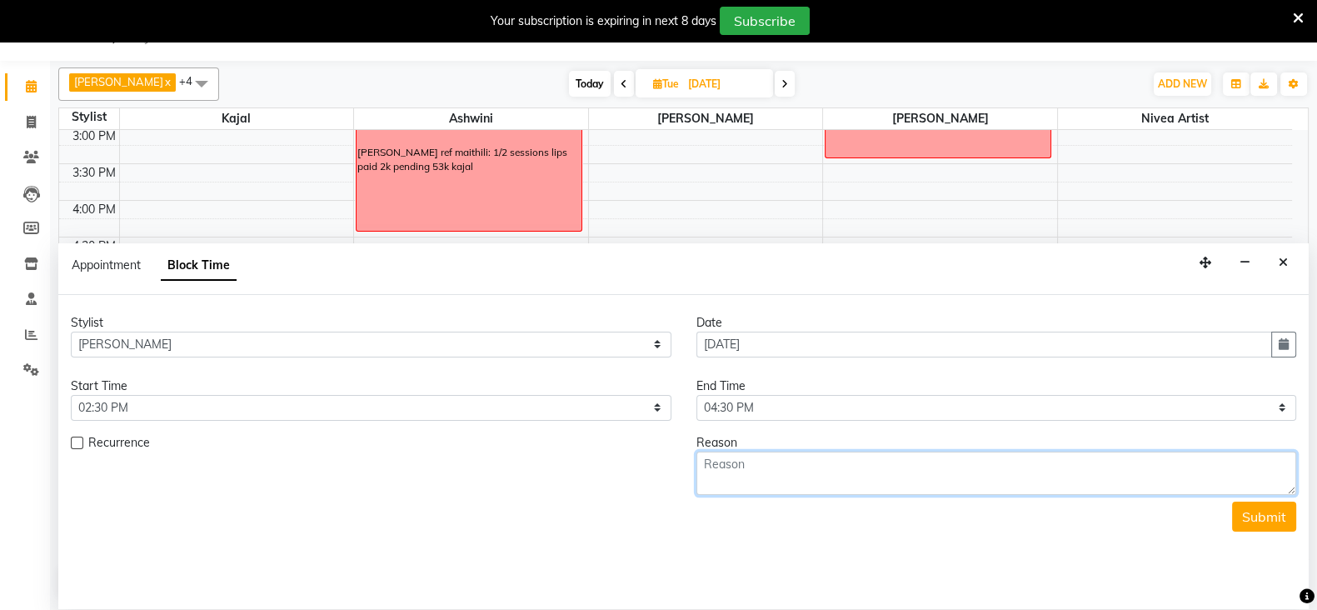
click at [747, 462] on textarea at bounding box center [996, 473] width 601 height 43
type textarea "maithili: nano brows paid 2k pending 53849 kajal"
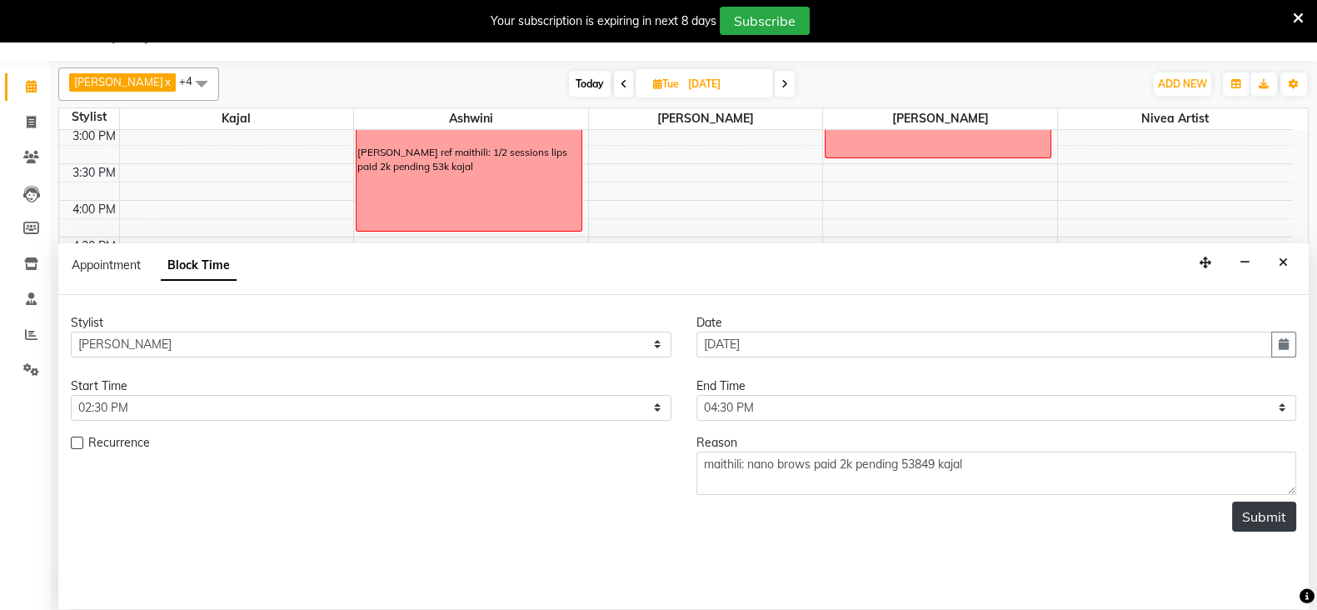
click at [1254, 520] on button "Submit" at bounding box center [1264, 516] width 64 height 30
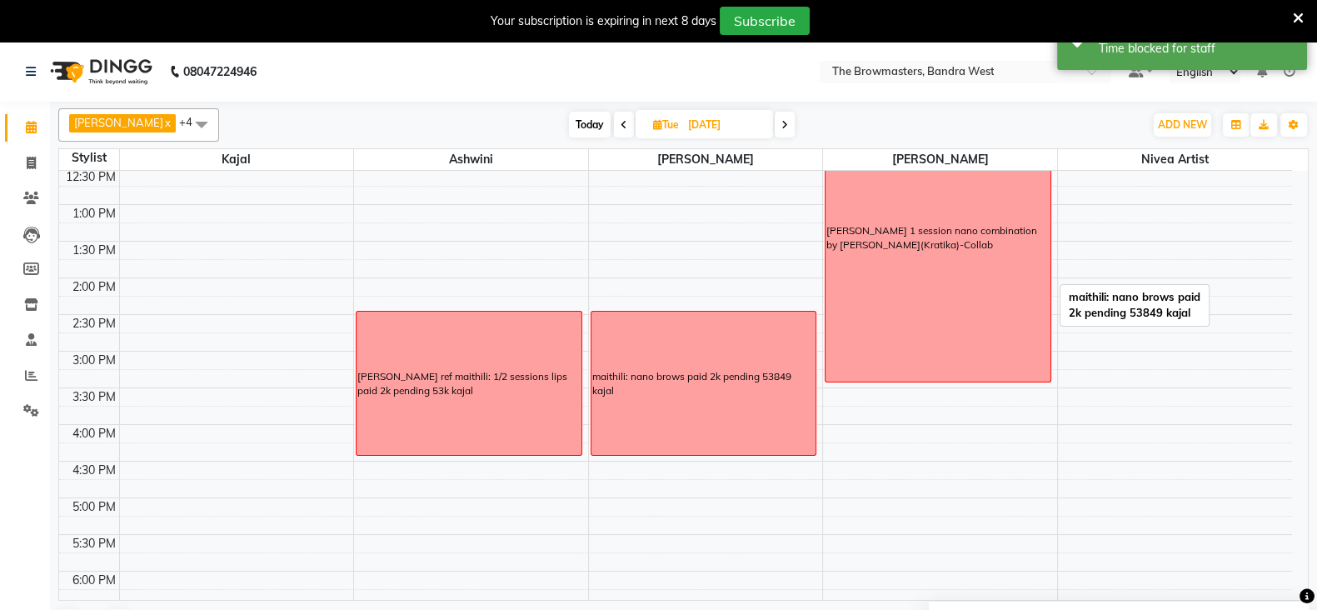
scroll to position [332, 0]
